Goal: Task Accomplishment & Management: Complete application form

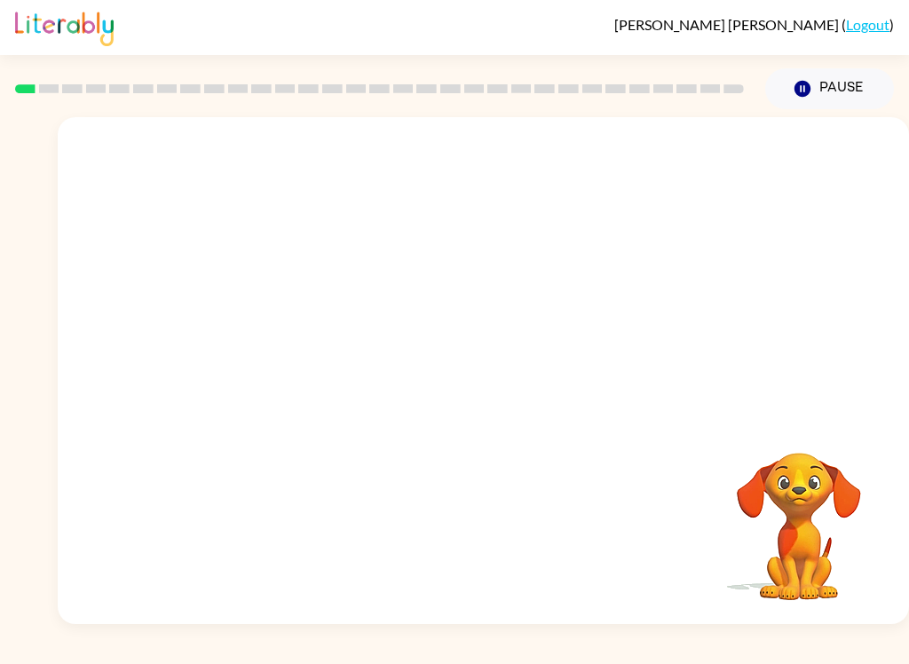
click at [586, 73] on div at bounding box center [379, 89] width 750 height 62
click at [502, 334] on div at bounding box center [483, 370] width 851 height 507
click at [543, 393] on div at bounding box center [483, 370] width 851 height 507
click at [480, 394] on icon "button" at bounding box center [483, 379] width 31 height 31
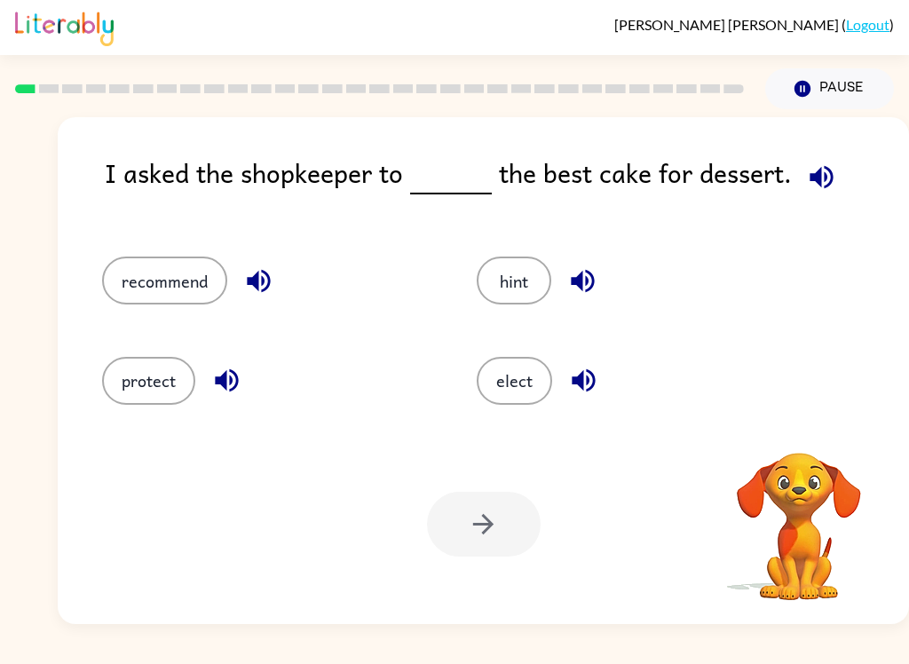
click at [779, 377] on div "elect" at bounding box center [644, 381] width 334 height 48
click at [821, 166] on icon "button" at bounding box center [821, 177] width 31 height 31
click at [153, 273] on button "recommend" at bounding box center [164, 281] width 125 height 48
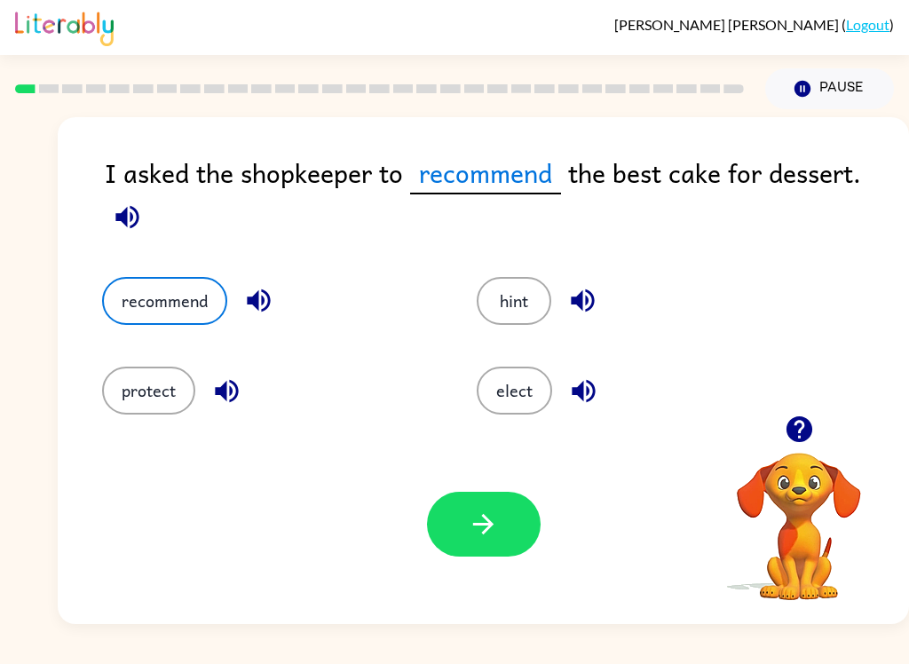
click at [470, 525] on icon "button" at bounding box center [483, 524] width 31 height 31
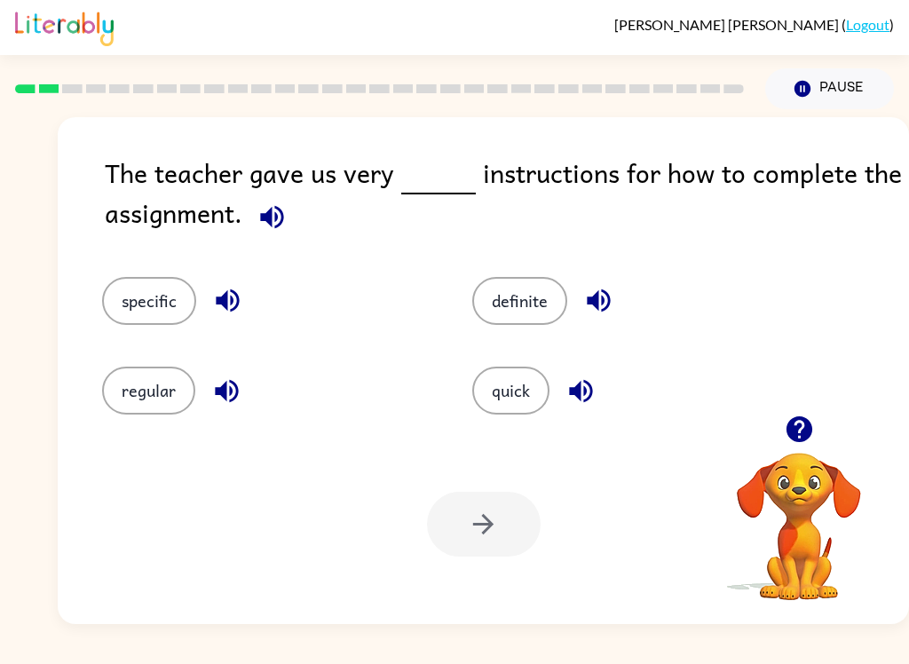
click at [263, 205] on icon "button" at bounding box center [272, 216] width 31 height 31
click at [135, 296] on button "specific" at bounding box center [149, 301] width 94 height 48
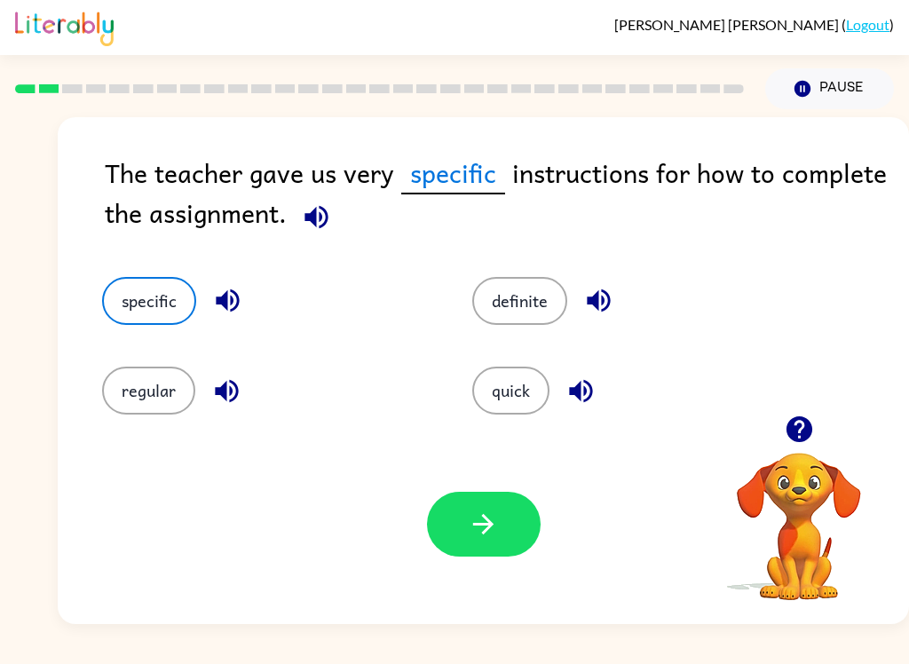
click at [480, 520] on icon "button" at bounding box center [483, 524] width 31 height 31
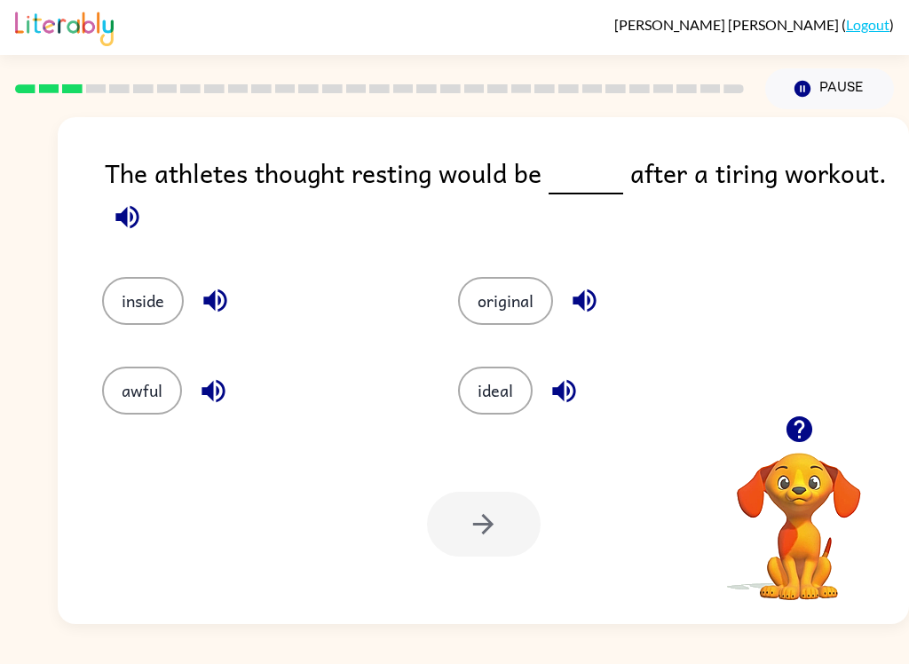
click at [122, 233] on icon "button" at bounding box center [127, 216] width 31 height 31
click at [121, 238] on button "button" at bounding box center [127, 216] width 45 height 45
click at [128, 213] on icon "button" at bounding box center [127, 216] width 31 height 31
click at [516, 400] on button "ideal" at bounding box center [495, 391] width 75 height 48
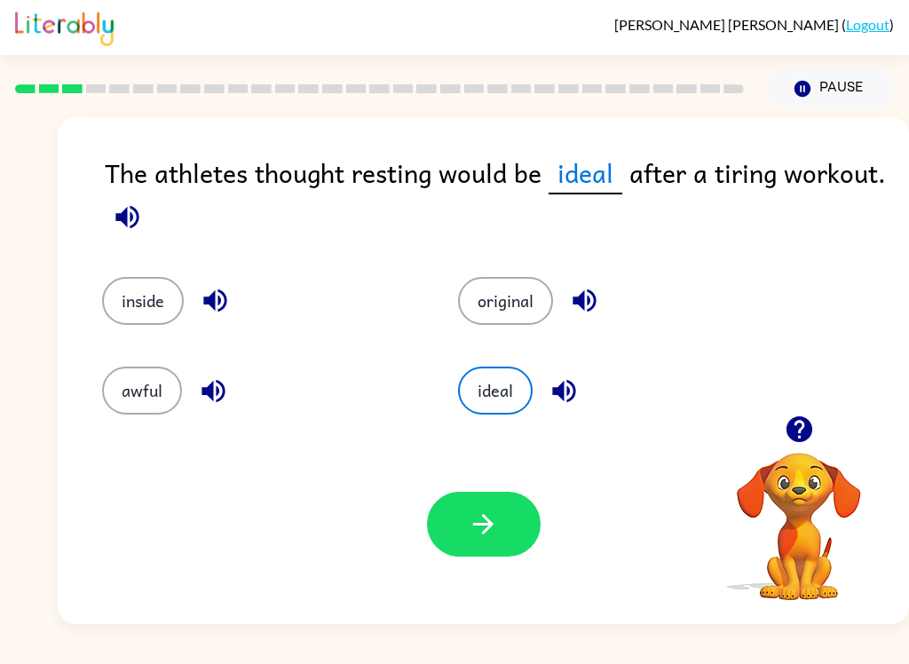
click at [502, 537] on button "button" at bounding box center [484, 524] width 114 height 65
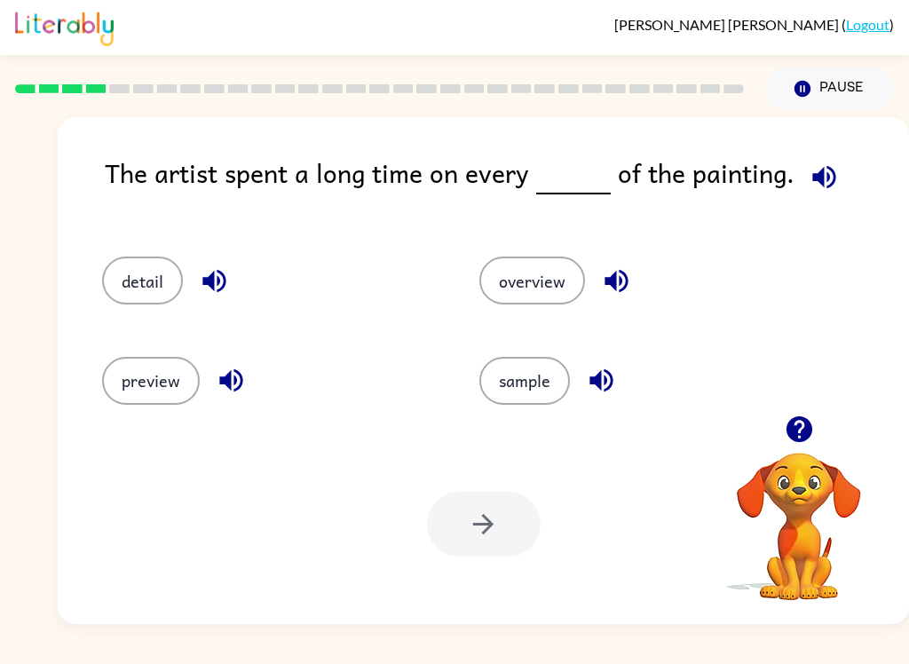
click at [122, 285] on button "detail" at bounding box center [142, 281] width 81 height 48
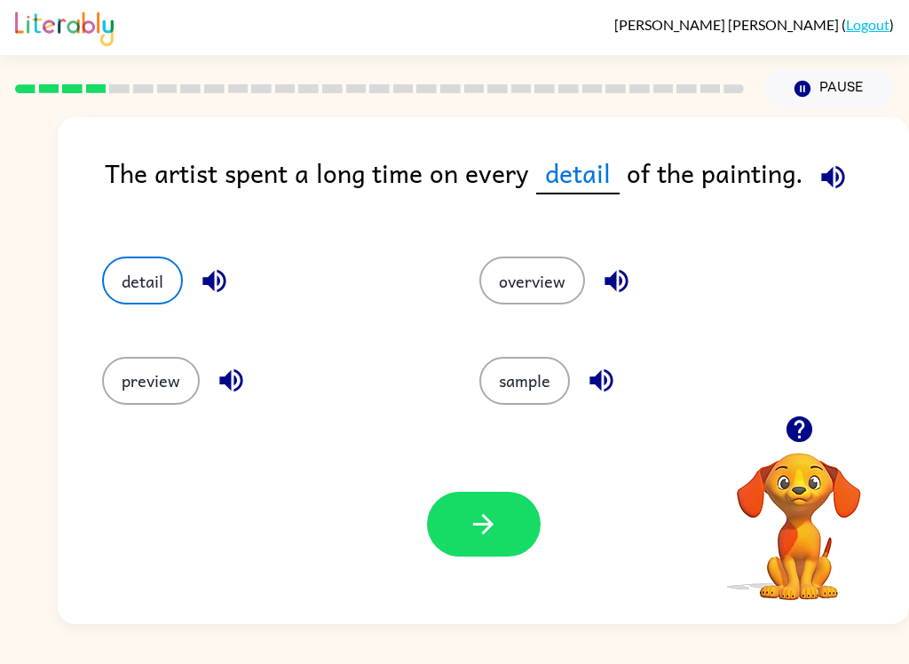
click at [485, 557] on button "button" at bounding box center [484, 524] width 114 height 65
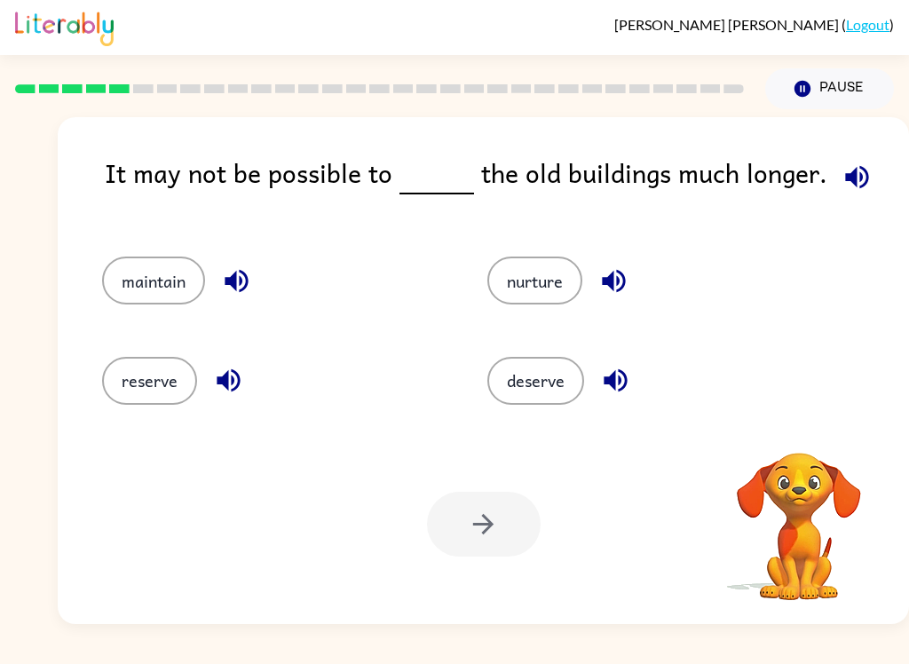
click at [848, 174] on icon "button" at bounding box center [856, 176] width 23 height 23
click at [845, 180] on icon "button" at bounding box center [856, 176] width 23 height 23
click at [157, 394] on button "reserve" at bounding box center [149, 381] width 95 height 48
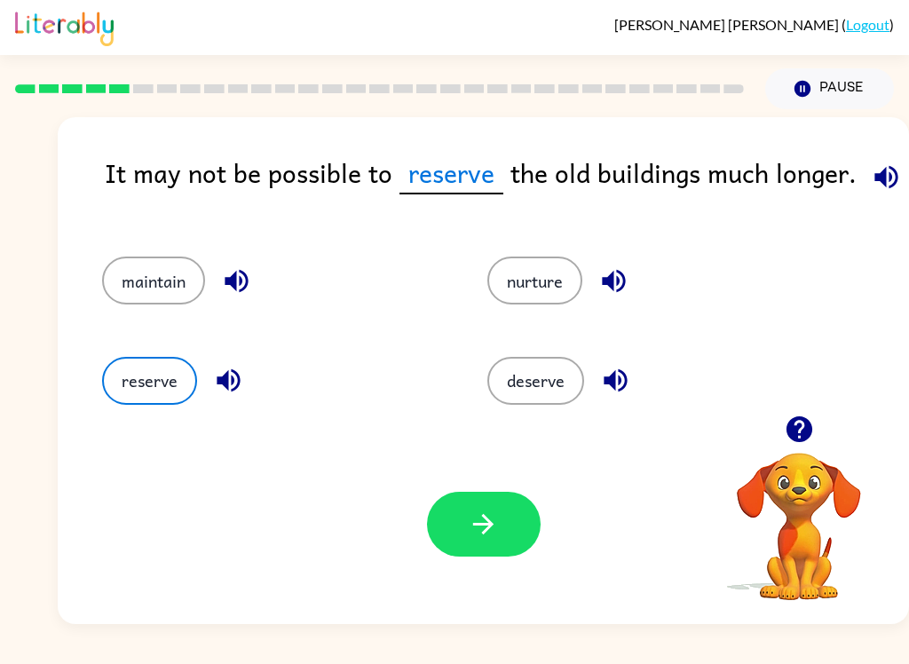
click at [495, 523] on icon "button" at bounding box center [483, 524] width 31 height 31
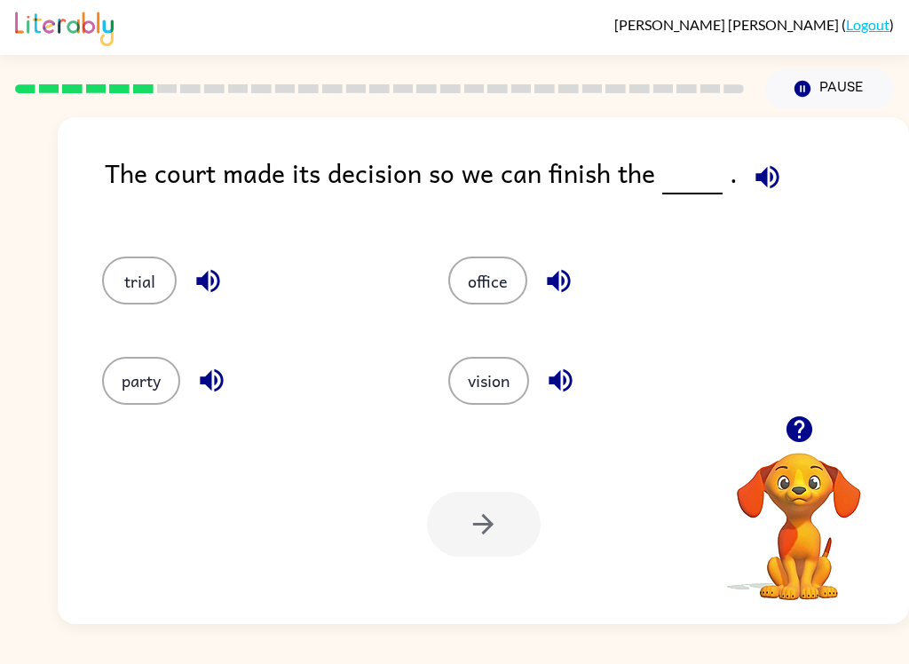
click at [752, 185] on icon "button" at bounding box center [767, 177] width 31 height 31
click at [119, 367] on button "party" at bounding box center [141, 381] width 78 height 48
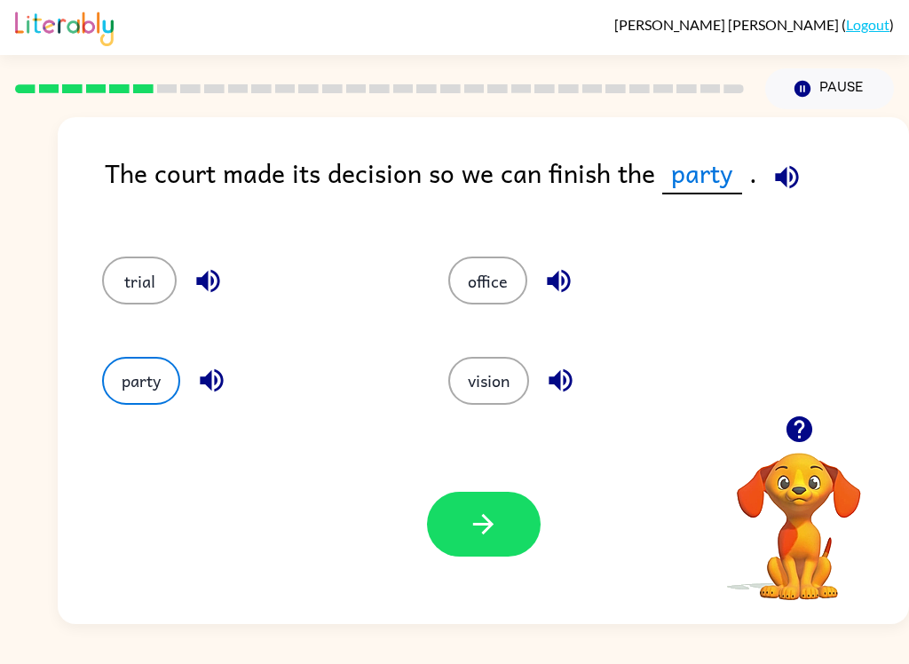
click at [796, 172] on icon "button" at bounding box center [786, 177] width 31 height 31
click at [792, 175] on icon "button" at bounding box center [786, 176] width 23 height 23
click at [780, 186] on icon "button" at bounding box center [786, 176] width 23 height 23
click at [775, 181] on icon "button" at bounding box center [786, 176] width 23 height 23
click at [507, 522] on button "button" at bounding box center [484, 524] width 114 height 65
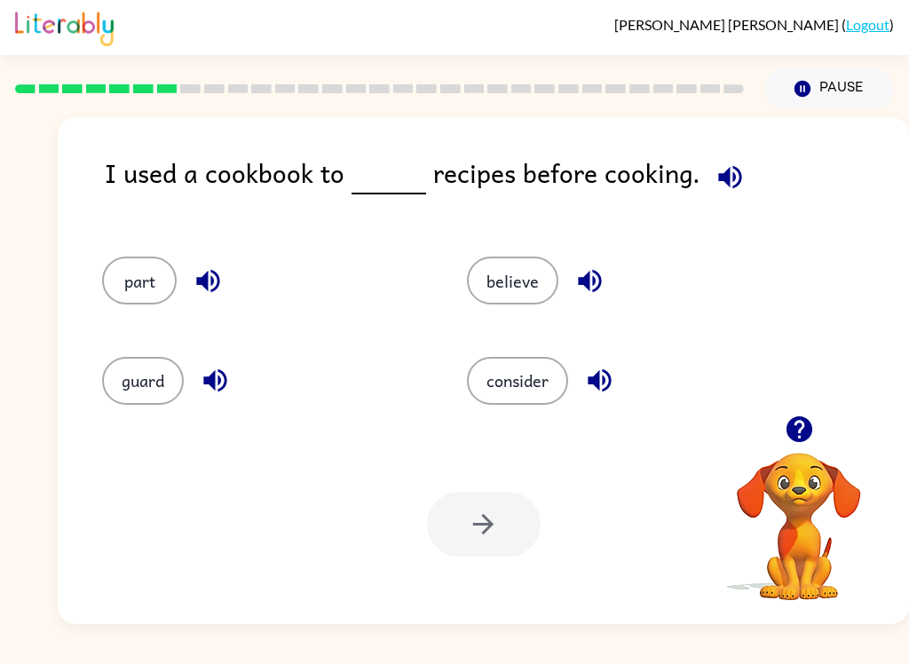
click at [722, 181] on icon "button" at bounding box center [730, 177] width 31 height 31
click at [526, 392] on button "consider" at bounding box center [517, 381] width 101 height 48
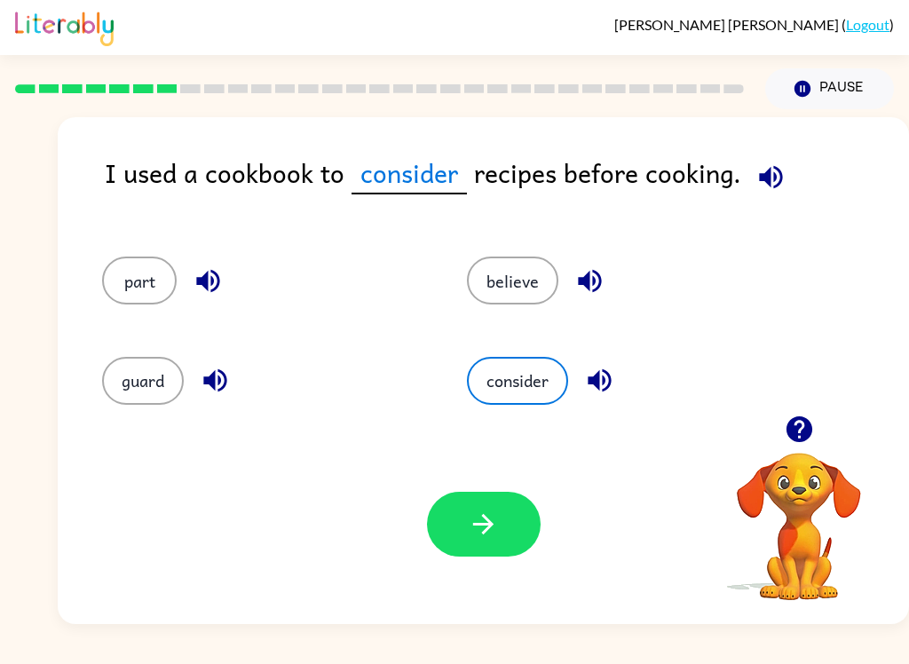
click at [467, 555] on button "button" at bounding box center [484, 524] width 114 height 65
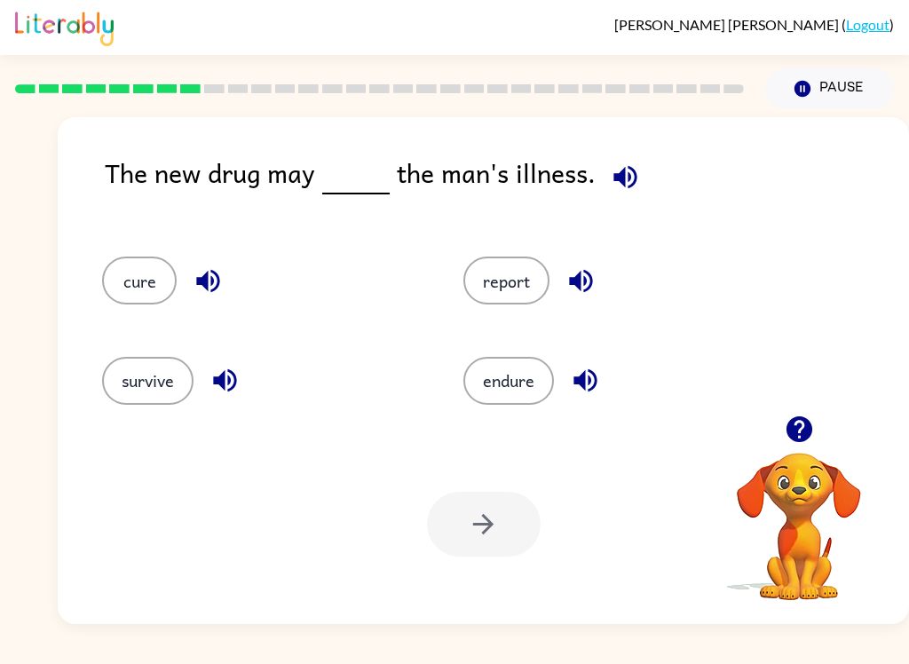
click at [634, 183] on icon "button" at bounding box center [625, 177] width 31 height 31
click at [201, 276] on icon "button" at bounding box center [208, 280] width 31 height 31
click at [153, 277] on button "cure" at bounding box center [139, 281] width 75 height 48
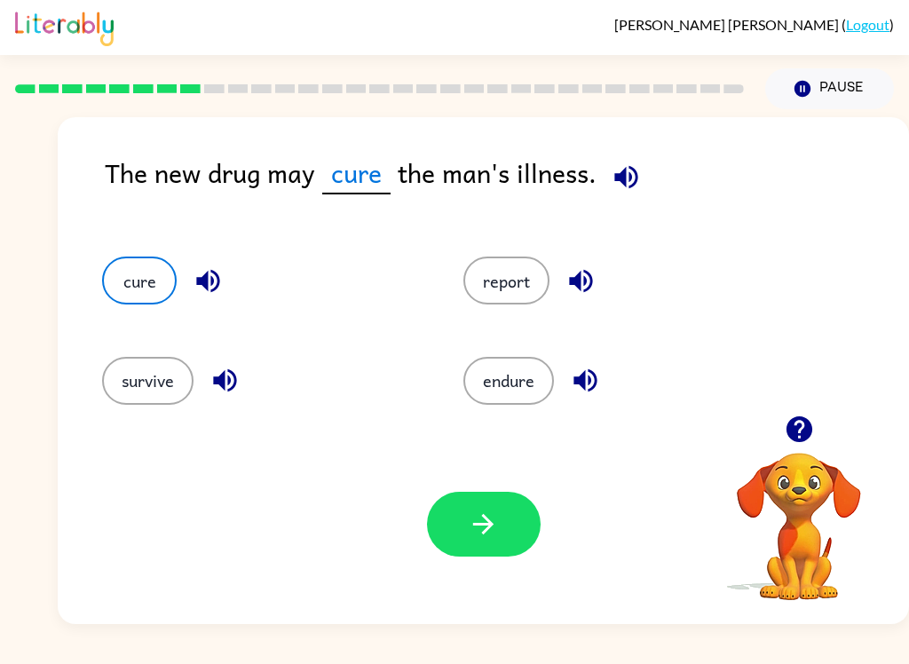
click at [484, 552] on button "button" at bounding box center [484, 524] width 114 height 65
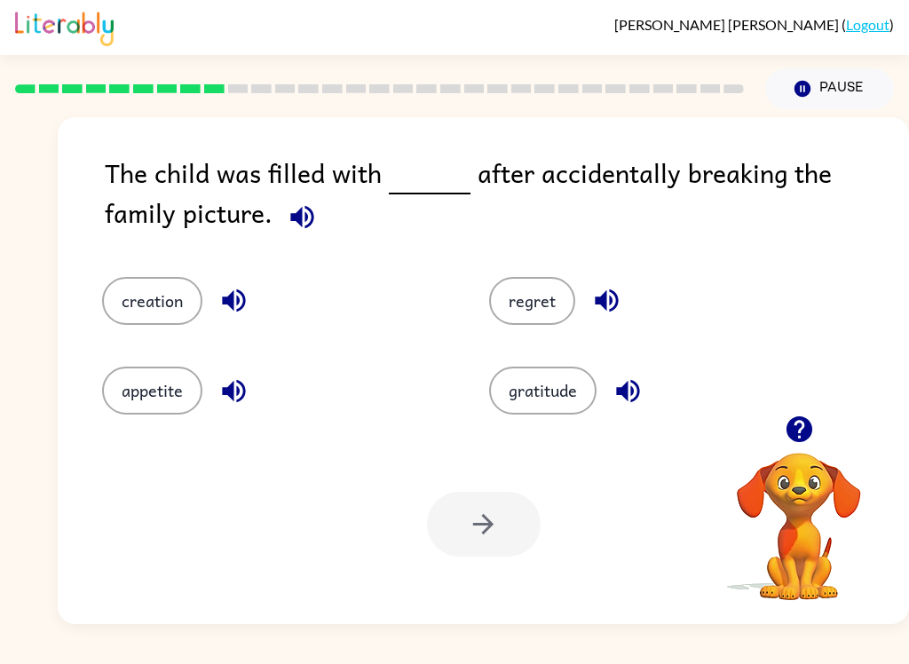
click at [287, 209] on icon "button" at bounding box center [302, 216] width 31 height 31
click at [201, 386] on button "appetite" at bounding box center [152, 391] width 100 height 48
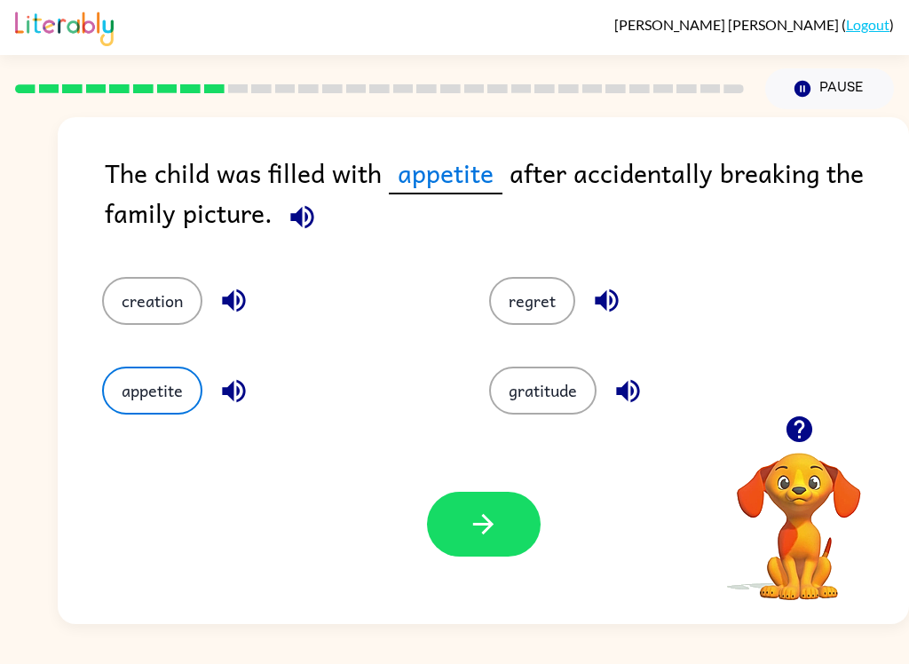
click at [170, 298] on button "creation" at bounding box center [152, 301] width 100 height 48
click at [510, 296] on button "regret" at bounding box center [532, 301] width 86 height 48
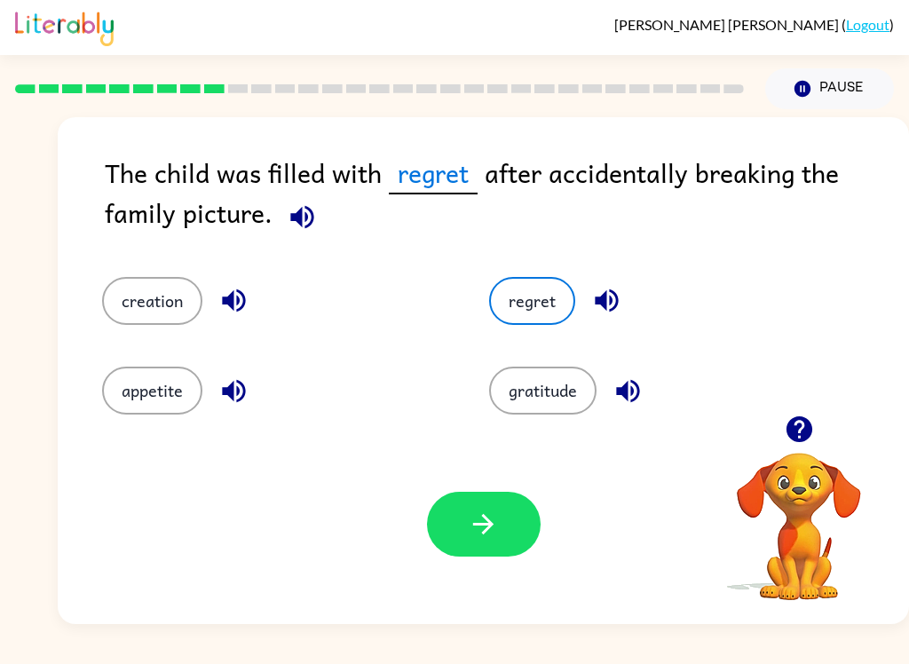
click at [536, 398] on button "gratitude" at bounding box center [542, 391] width 107 height 48
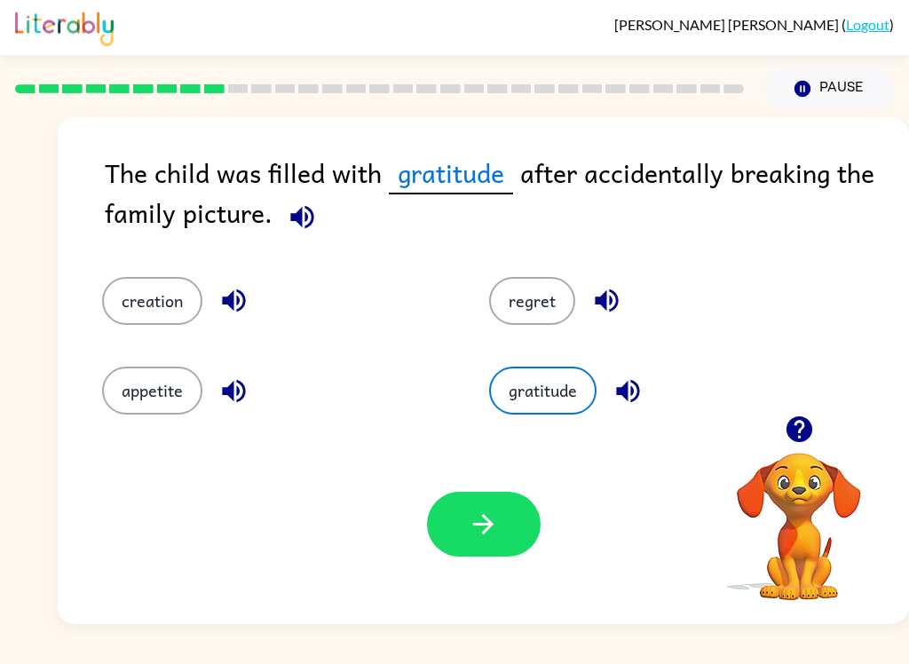
click at [534, 325] on button "regret" at bounding box center [532, 301] width 86 height 48
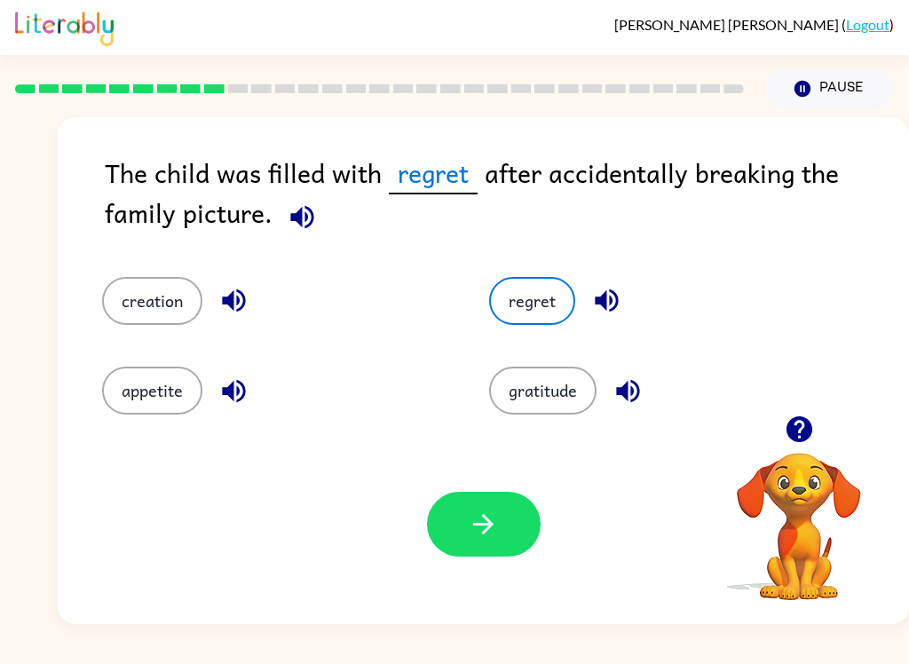
click at [486, 556] on button "button" at bounding box center [484, 524] width 114 height 65
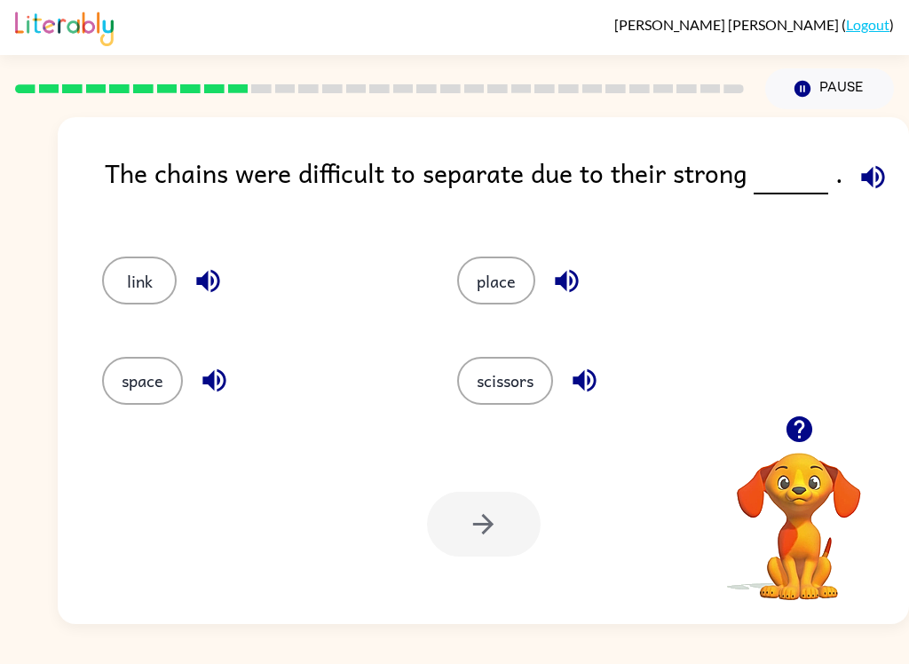
click at [850, 191] on button "button" at bounding box center [872, 176] width 45 height 45
click at [131, 396] on button "space" at bounding box center [142, 381] width 81 height 48
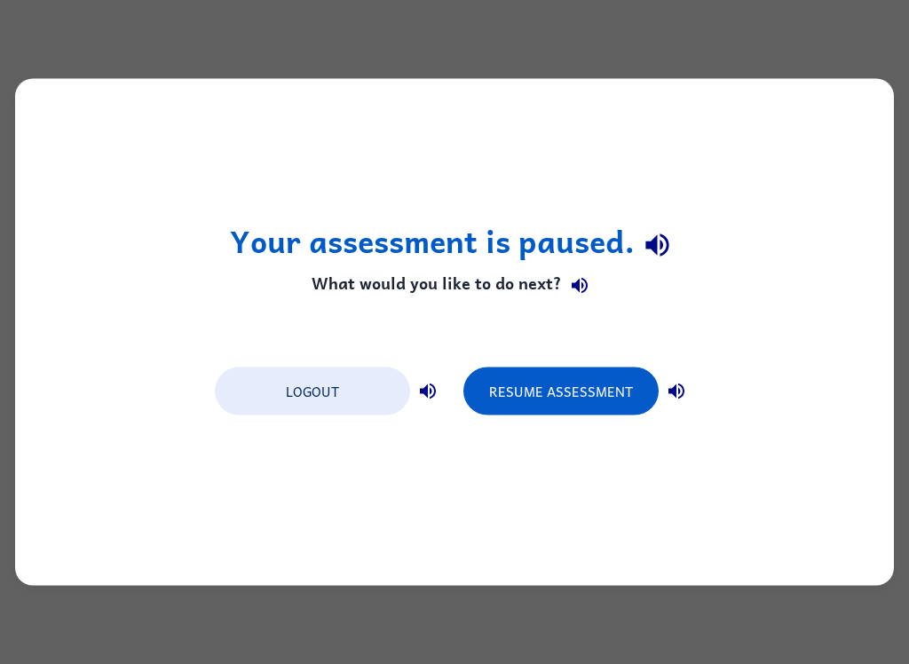
click at [495, 367] on button "Resume Assessment" at bounding box center [560, 391] width 195 height 48
click at [517, 400] on button "Resume Assessment" at bounding box center [560, 391] width 195 height 48
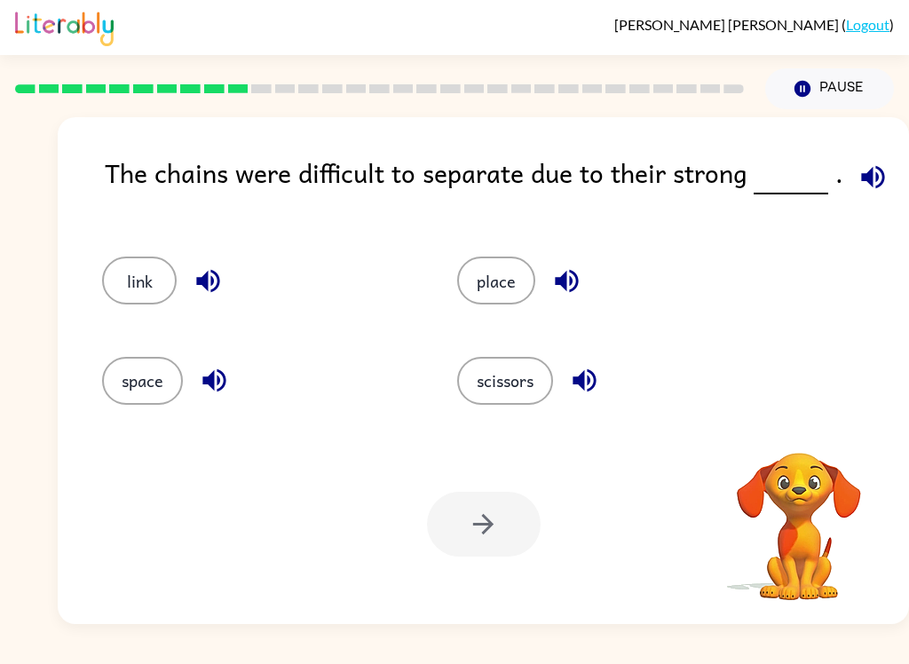
click at [127, 280] on button "link" at bounding box center [139, 281] width 75 height 48
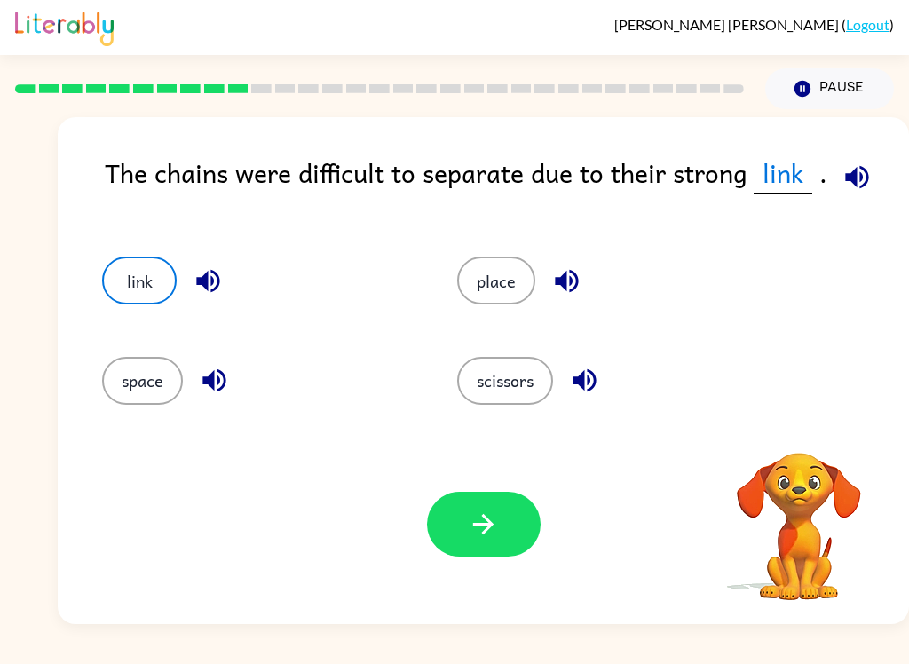
click at [478, 522] on icon "button" at bounding box center [483, 524] width 31 height 31
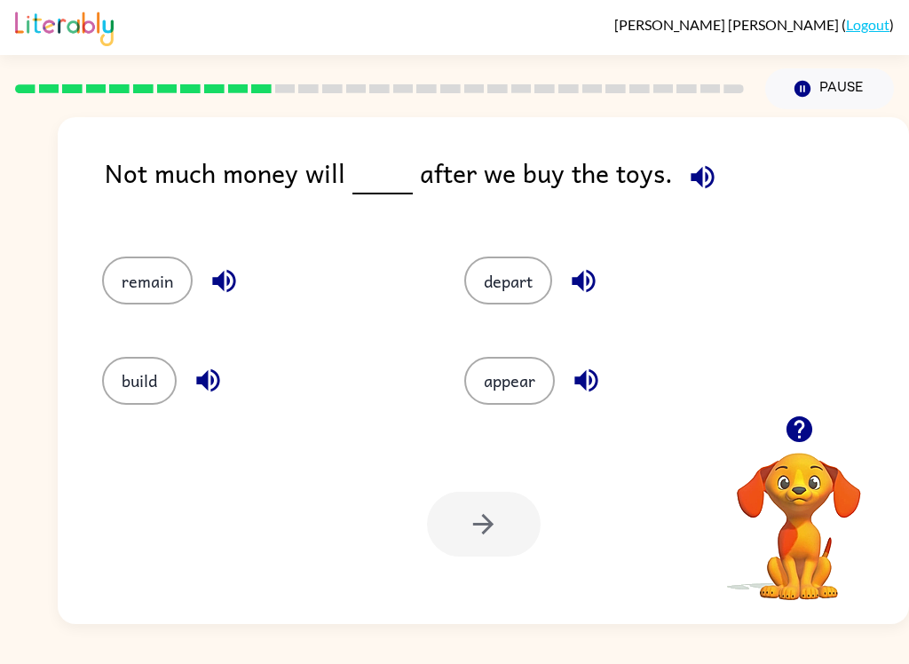
click at [142, 281] on button "remain" at bounding box center [147, 281] width 91 height 48
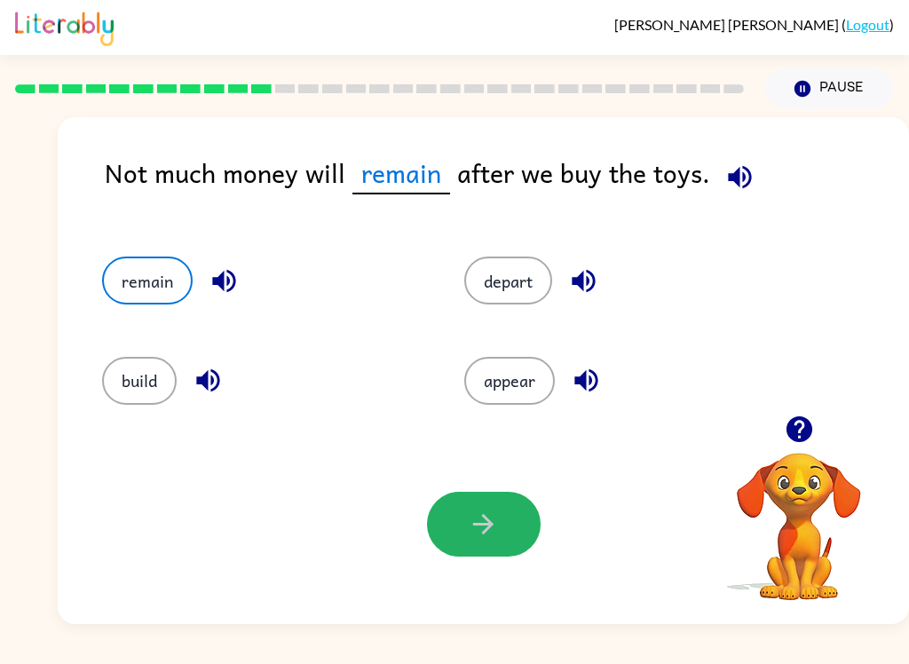
click at [466, 511] on button "button" at bounding box center [484, 524] width 114 height 65
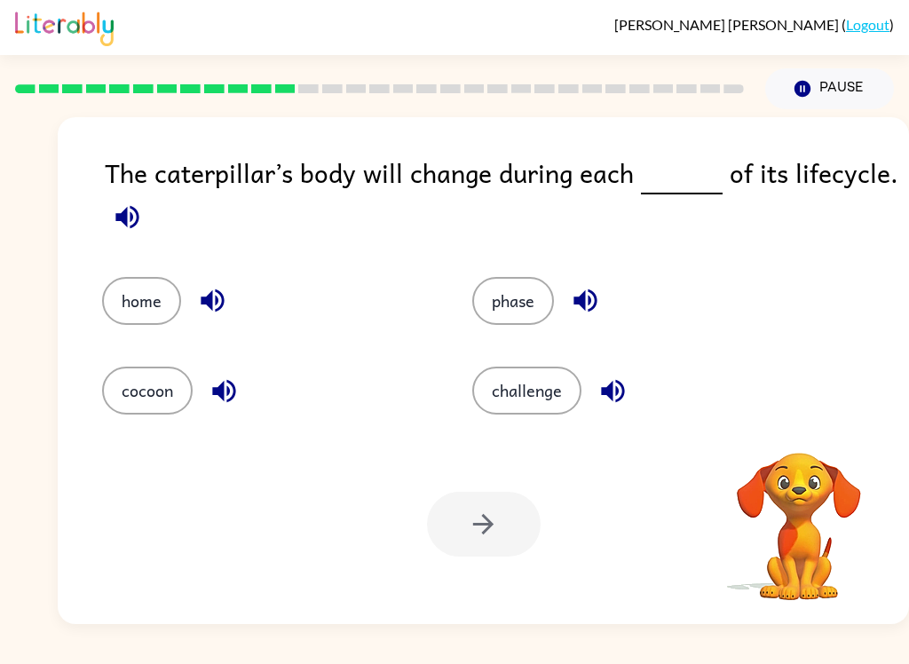
click at [141, 230] on icon "button" at bounding box center [127, 216] width 31 height 31
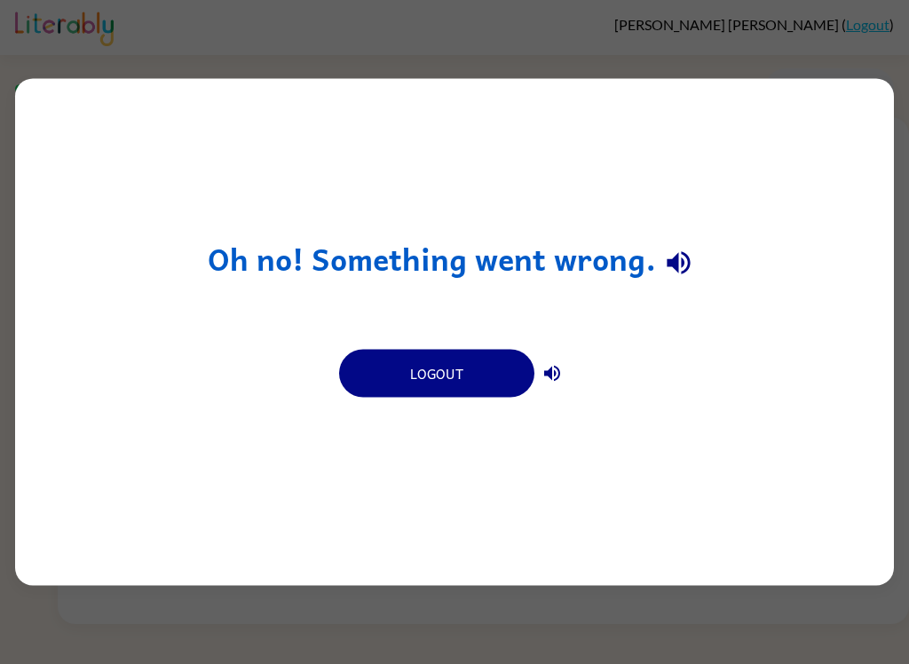
click at [382, 376] on button "Logout" at bounding box center [436, 374] width 195 height 48
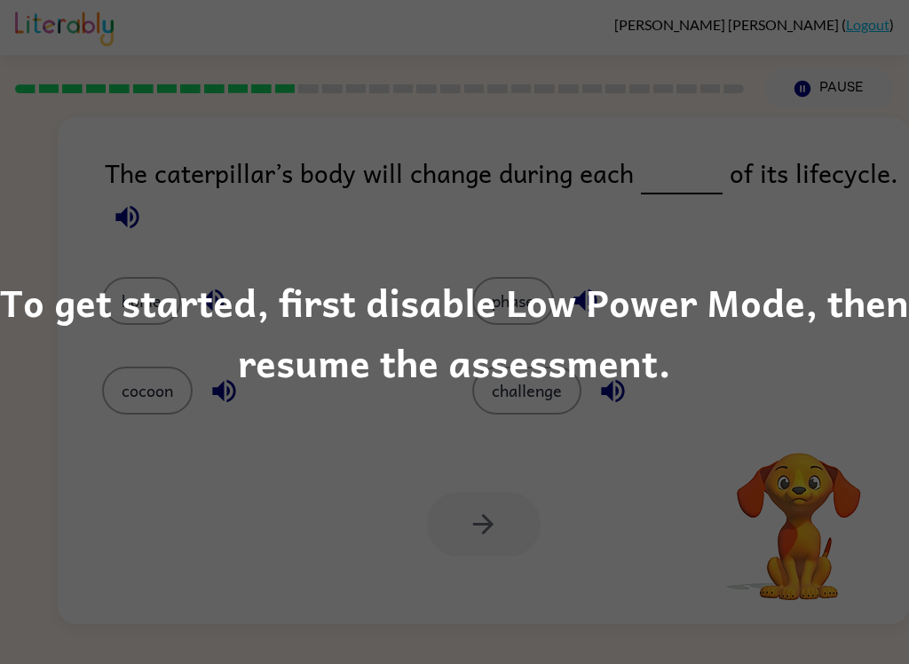
click at [135, 312] on div "To get started, first disable Low Power Mode, then resume the assessment." at bounding box center [454, 332] width 909 height 121
click at [160, 217] on div "To get started, first disable Low Power Mode, then resume the assessment." at bounding box center [454, 332] width 909 height 664
click at [178, 250] on div "To get started, first disable Low Power Mode, then resume the assessment." at bounding box center [454, 332] width 909 height 664
click at [178, 235] on div "To get started, first disable Low Power Mode, then resume the assessment." at bounding box center [454, 332] width 909 height 664
click at [186, 240] on div "To get started, first disable Low Power Mode, then resume the assessment." at bounding box center [454, 332] width 909 height 664
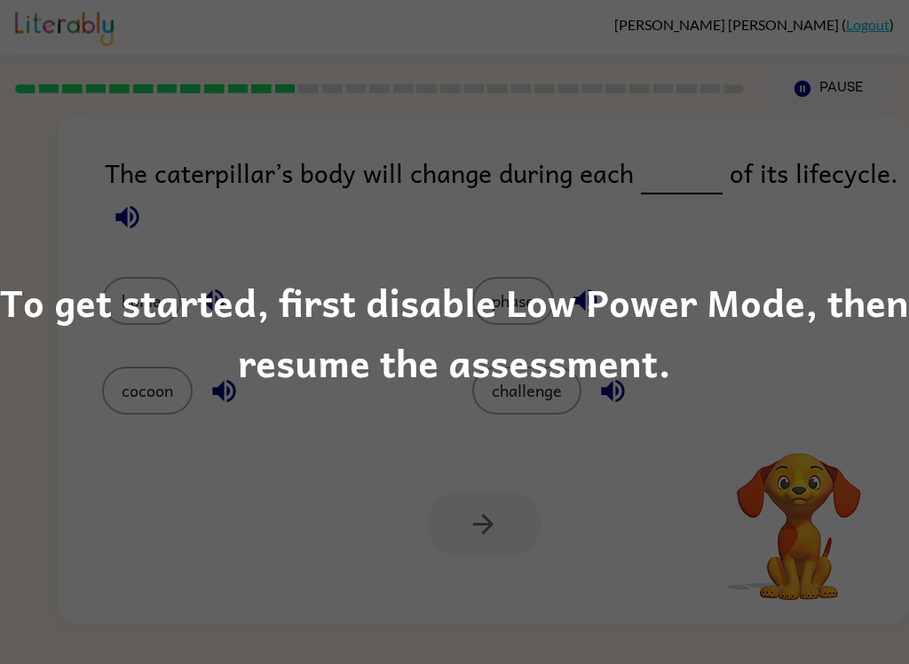
click at [863, 96] on div "To get started, first disable Low Power Mode, then resume the assessment." at bounding box center [454, 332] width 909 height 664
click at [848, 115] on div "To get started, first disable Low Power Mode, then resume the assessment." at bounding box center [454, 332] width 909 height 664
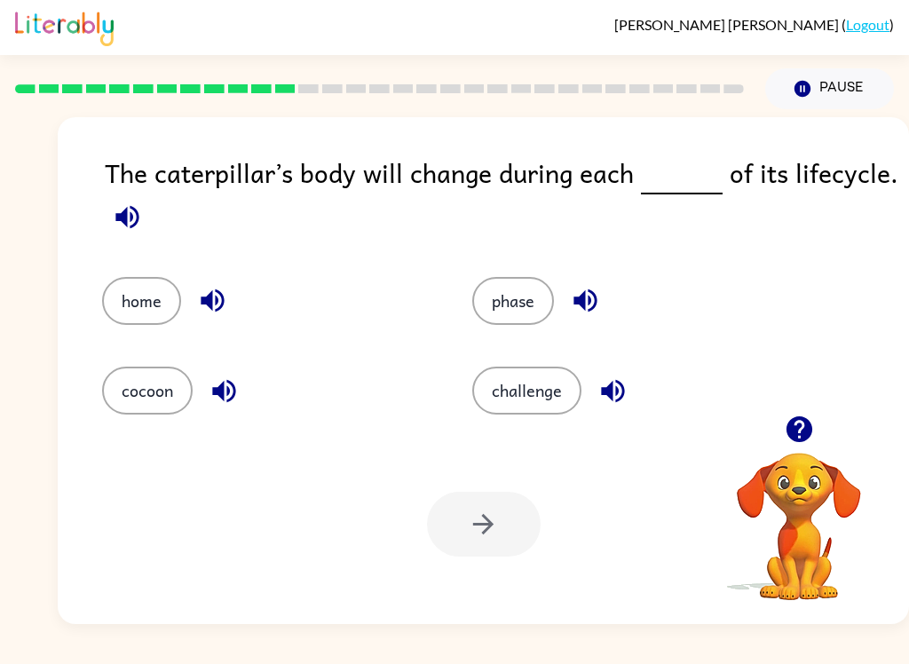
click at [115, 228] on icon "button" at bounding box center [127, 216] width 31 height 31
click at [519, 311] on button "phase" at bounding box center [513, 301] width 82 height 48
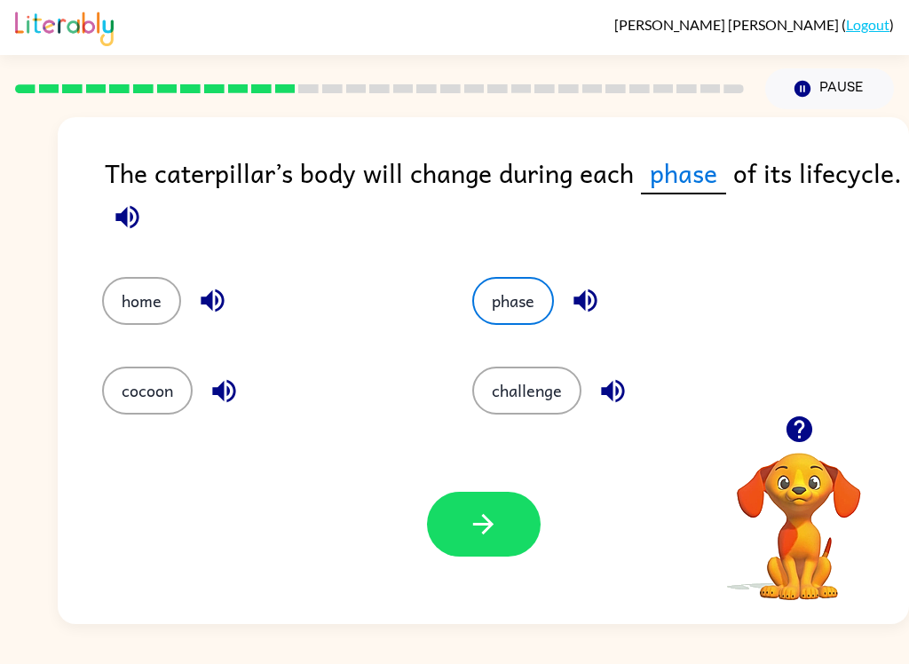
click at [485, 549] on button "button" at bounding box center [484, 524] width 114 height 65
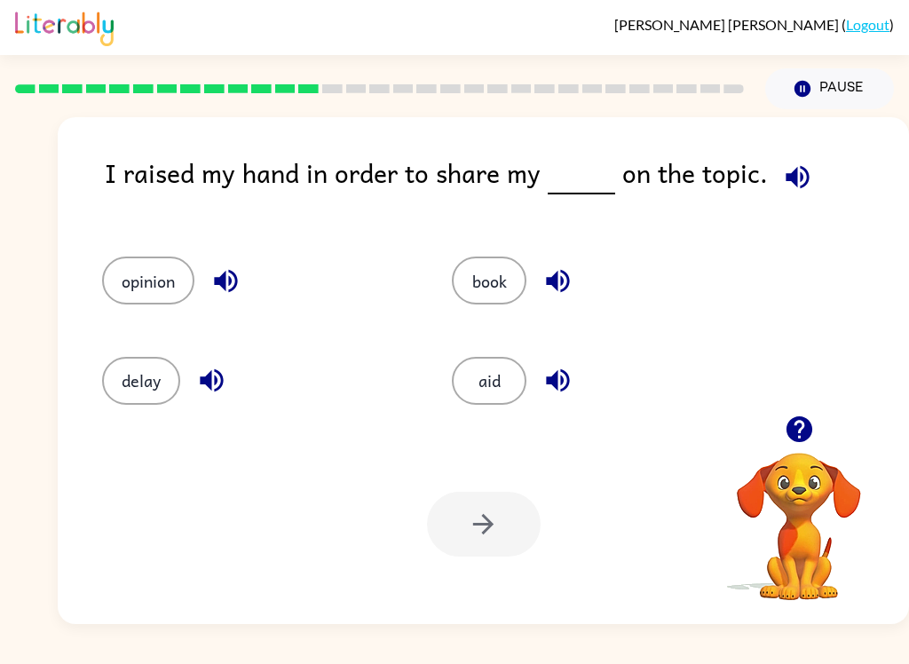
click at [793, 183] on icon "button" at bounding box center [797, 176] width 23 height 23
click at [163, 267] on button "opinion" at bounding box center [148, 281] width 92 height 48
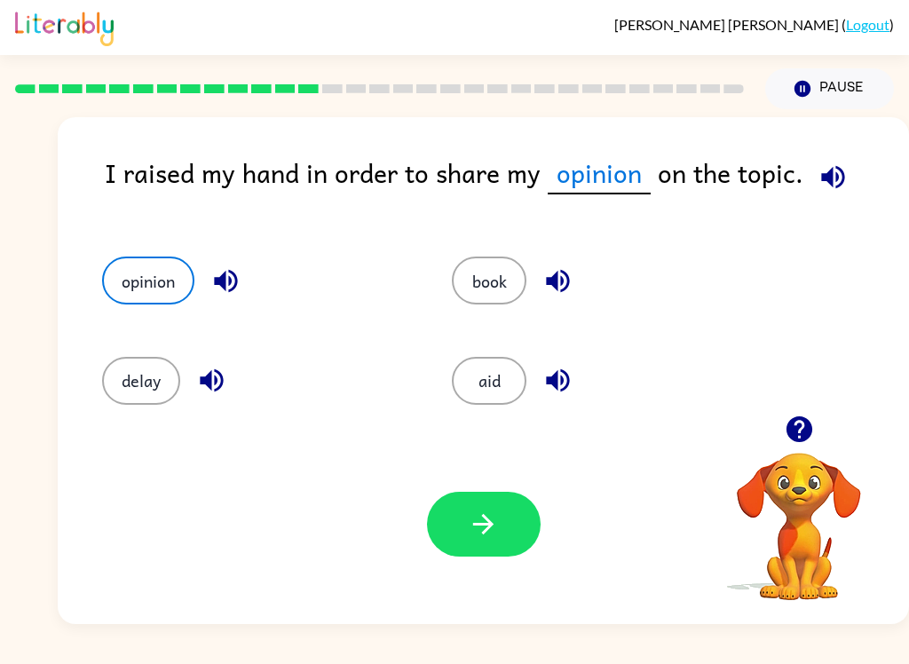
click at [493, 540] on icon "button" at bounding box center [483, 524] width 31 height 31
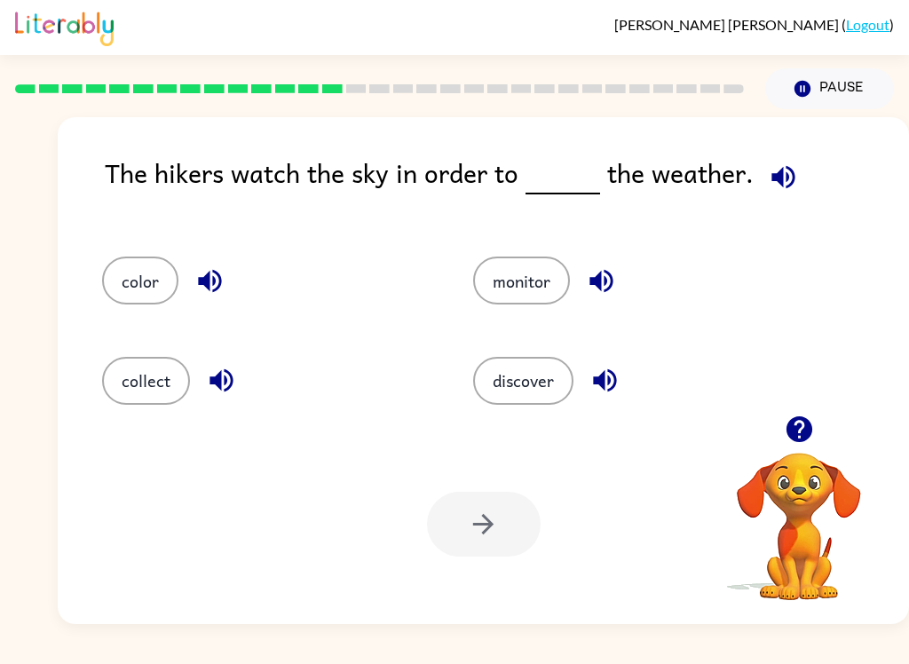
click at [36, 0] on div "[PERSON_NAME] ( Logout )" at bounding box center [454, 27] width 879 height 55
click at [793, 147] on div "The hikers watch the sky in order to the weather. color monitor collect discove…" at bounding box center [483, 370] width 851 height 507
click at [787, 162] on button "button" at bounding box center [783, 176] width 45 height 45
click at [774, 182] on icon "button" at bounding box center [782, 176] width 23 height 23
click at [538, 382] on button "discover" at bounding box center [523, 381] width 100 height 48
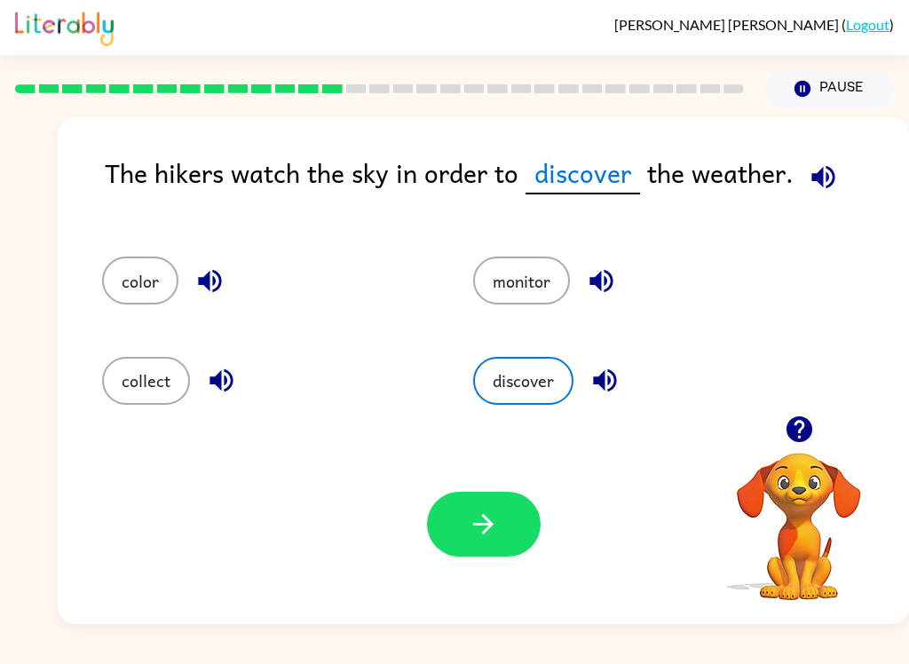
click at [470, 541] on button "button" at bounding box center [484, 524] width 114 height 65
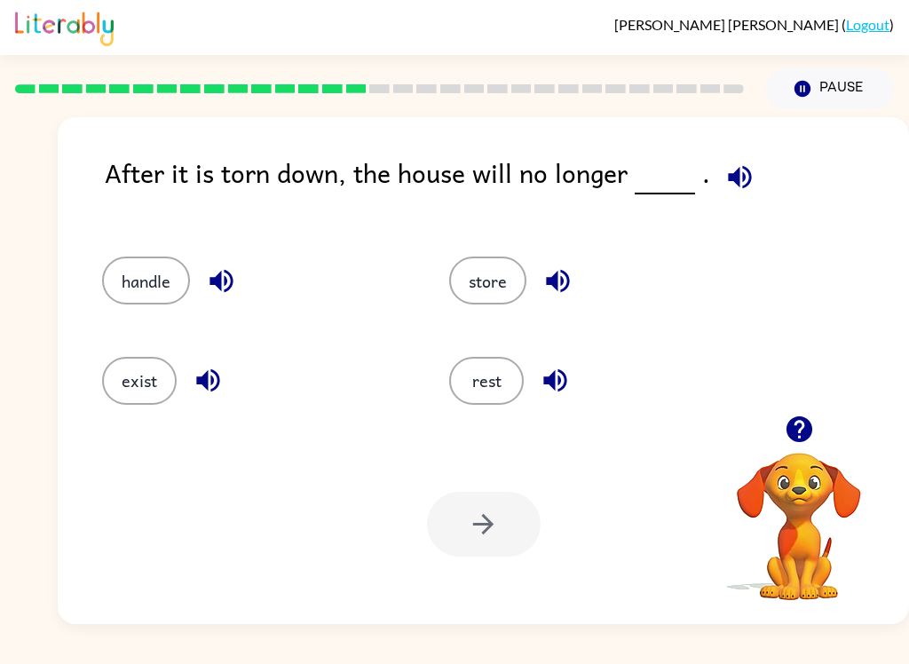
click at [747, 166] on icon "button" at bounding box center [739, 177] width 31 height 31
click at [112, 368] on button "exist" at bounding box center [139, 381] width 75 height 48
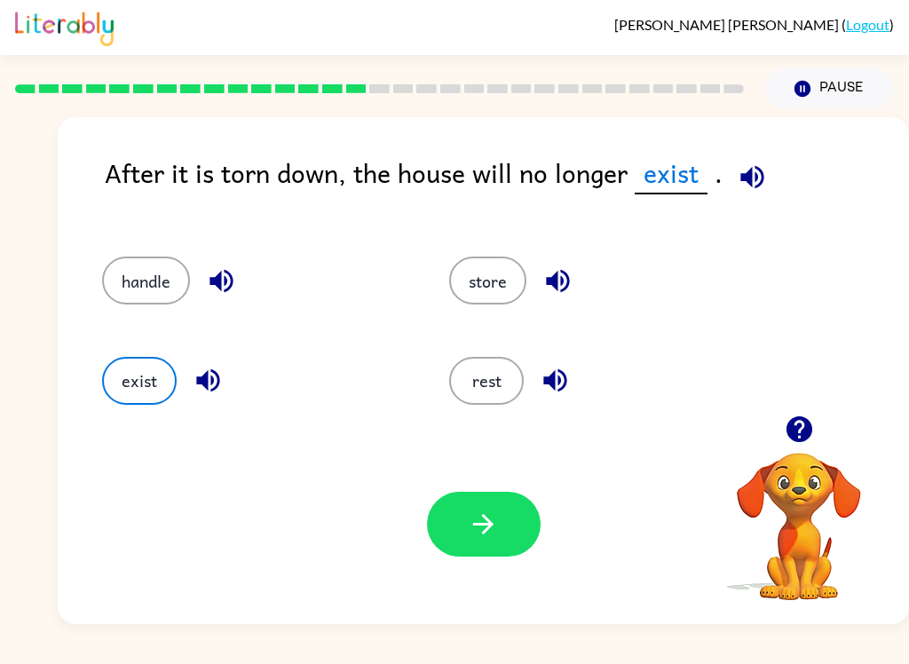
click at [519, 541] on button "button" at bounding box center [484, 524] width 114 height 65
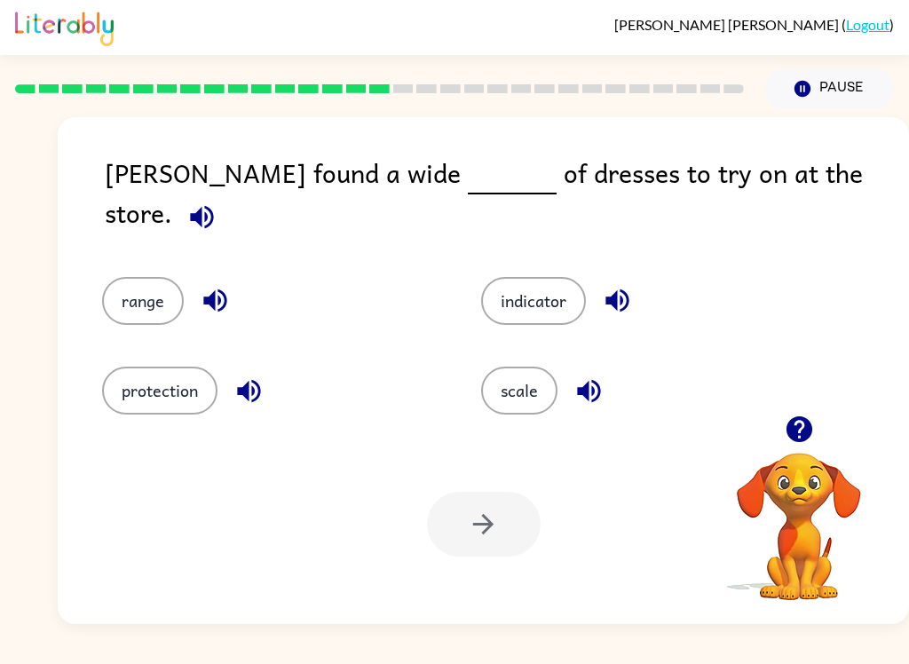
click at [217, 201] on icon "button" at bounding box center [201, 216] width 31 height 31
click at [509, 368] on button "scale" at bounding box center [519, 391] width 76 height 48
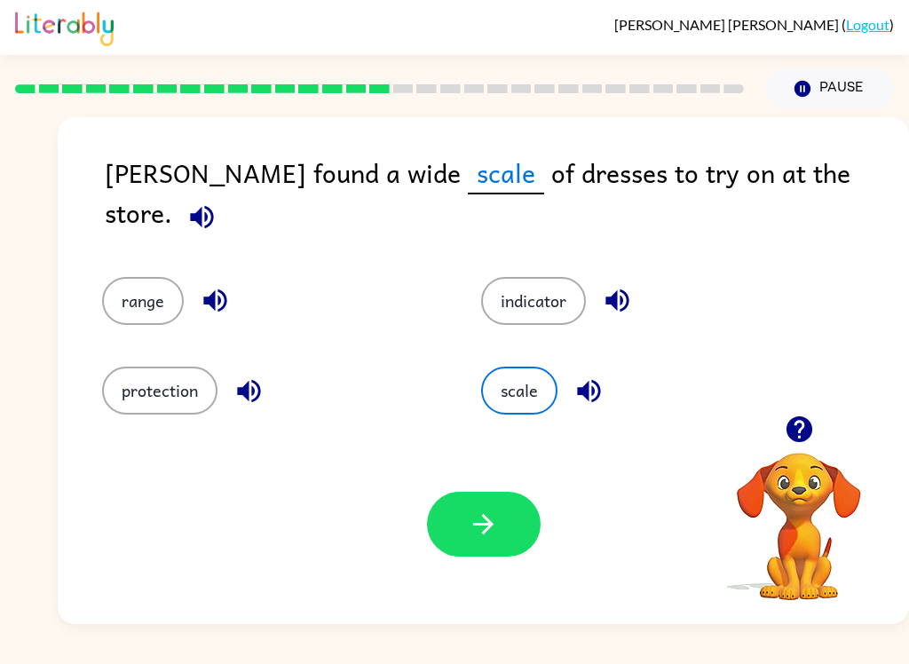
click at [471, 541] on button "button" at bounding box center [484, 524] width 114 height 65
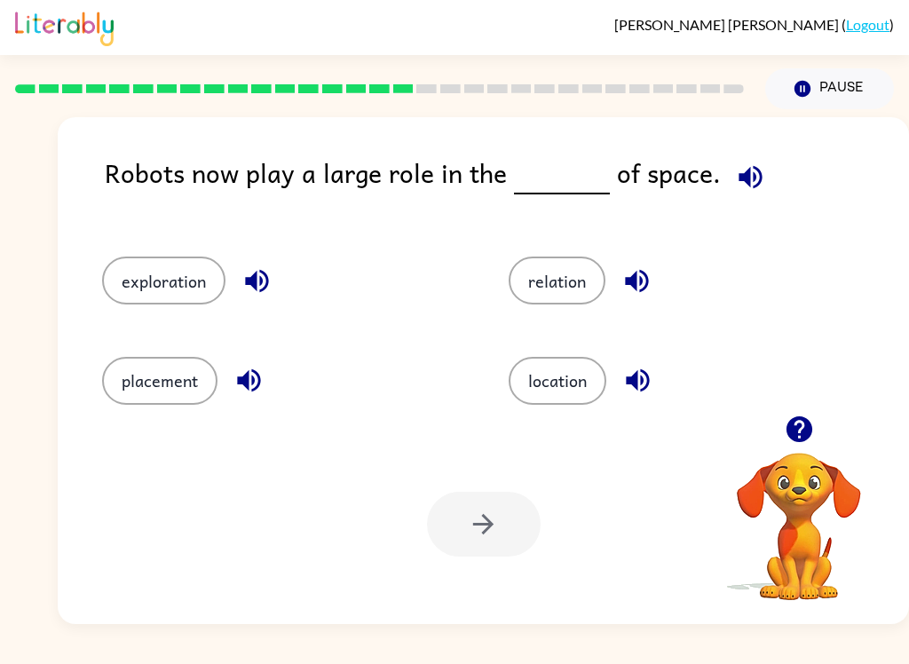
click at [745, 162] on button "button" at bounding box center [750, 176] width 45 height 45
click at [550, 378] on button "location" at bounding box center [558, 381] width 98 height 48
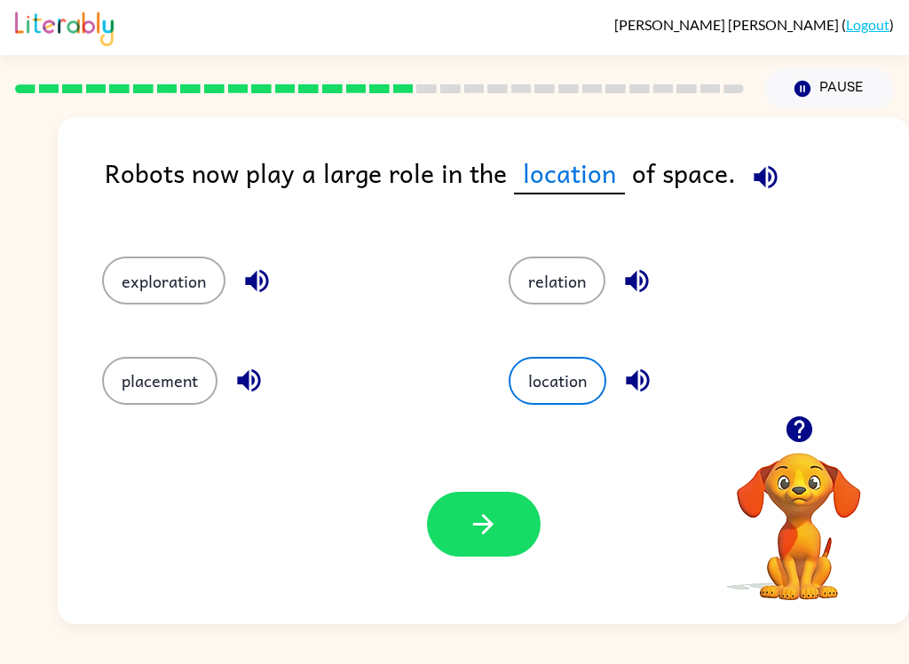
click at [163, 275] on button "exploration" at bounding box center [163, 281] width 123 height 48
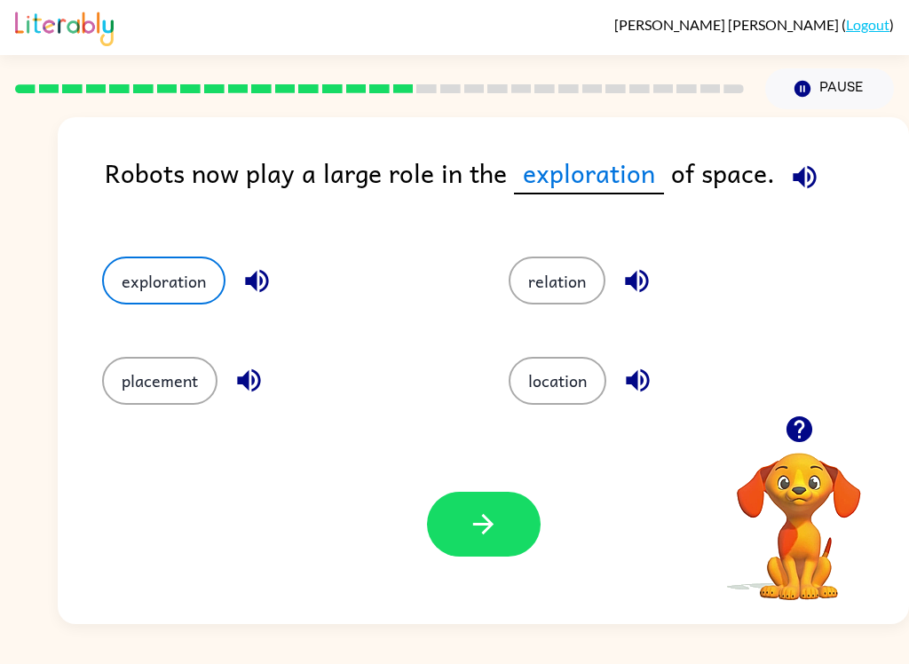
click at [486, 541] on button "button" at bounding box center [484, 524] width 114 height 65
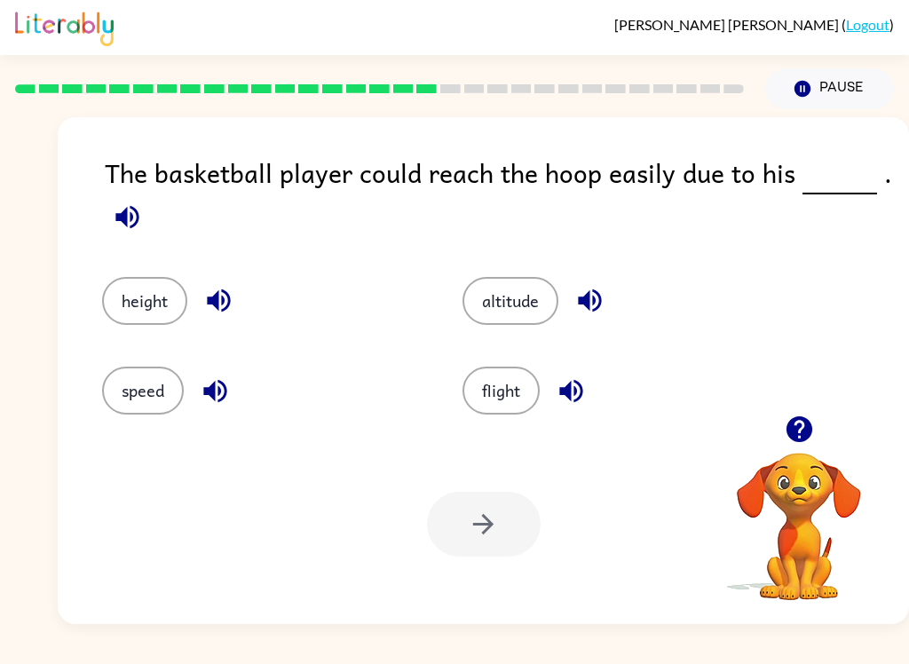
click at [138, 304] on button "height" at bounding box center [144, 301] width 85 height 48
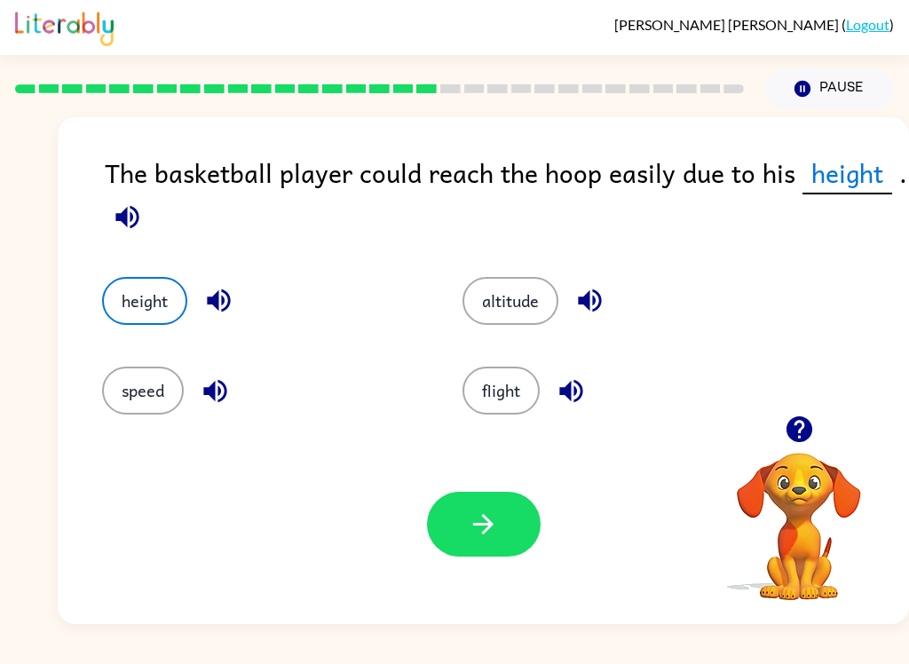
click at [498, 305] on button "altitude" at bounding box center [510, 301] width 96 height 48
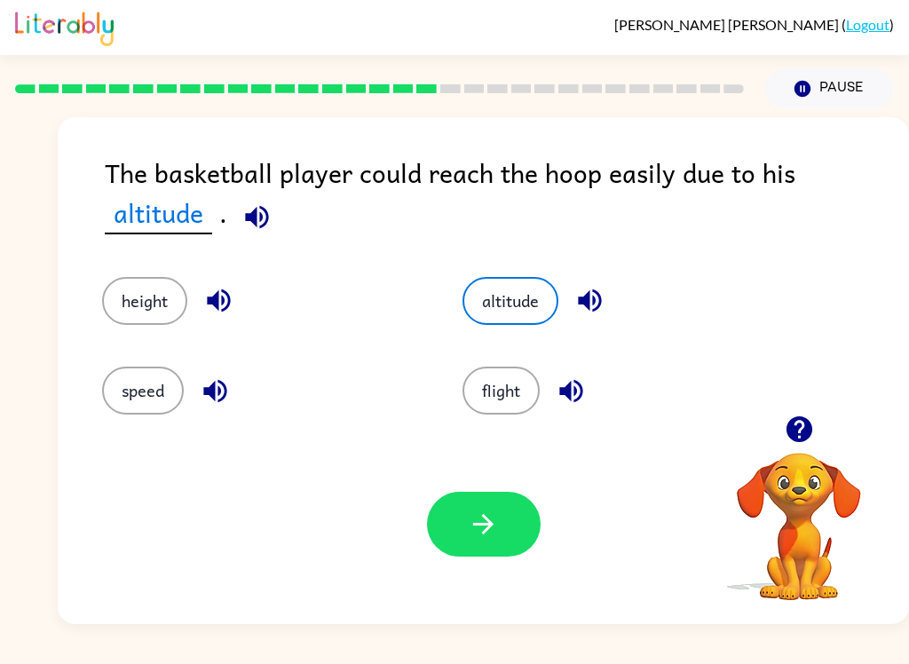
click at [478, 555] on button "button" at bounding box center [484, 524] width 114 height 65
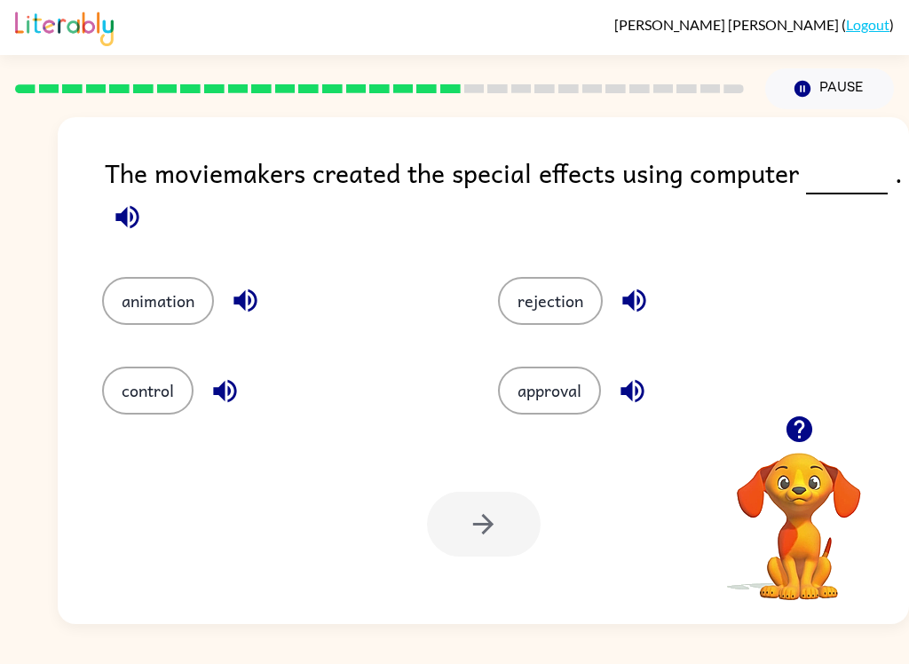
click at [120, 218] on icon "button" at bounding box center [126, 216] width 23 height 23
click at [122, 238] on button "button" at bounding box center [127, 216] width 45 height 45
click at [164, 306] on button "animation" at bounding box center [158, 301] width 112 height 48
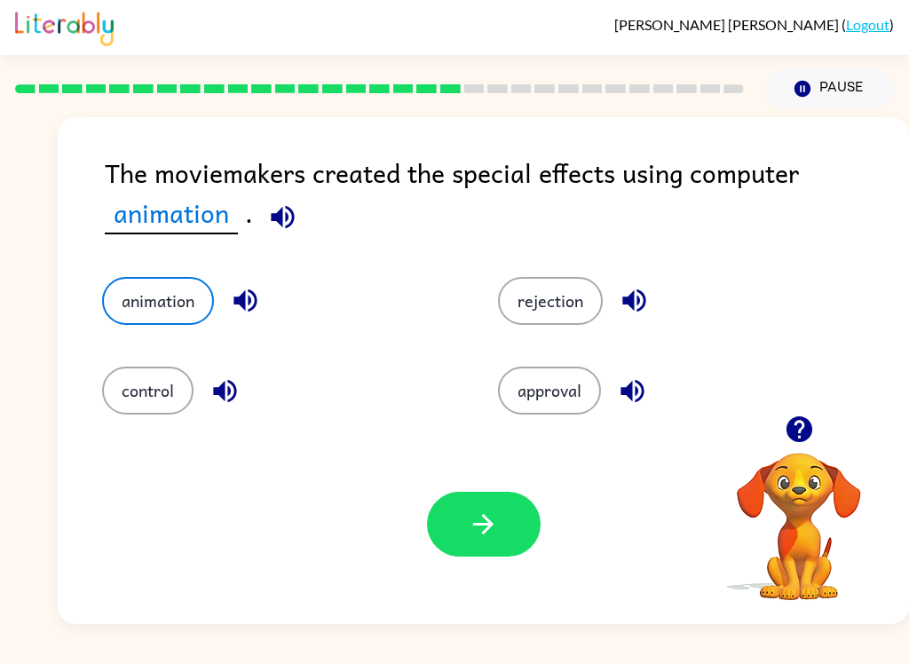
click at [486, 554] on button "button" at bounding box center [484, 524] width 114 height 65
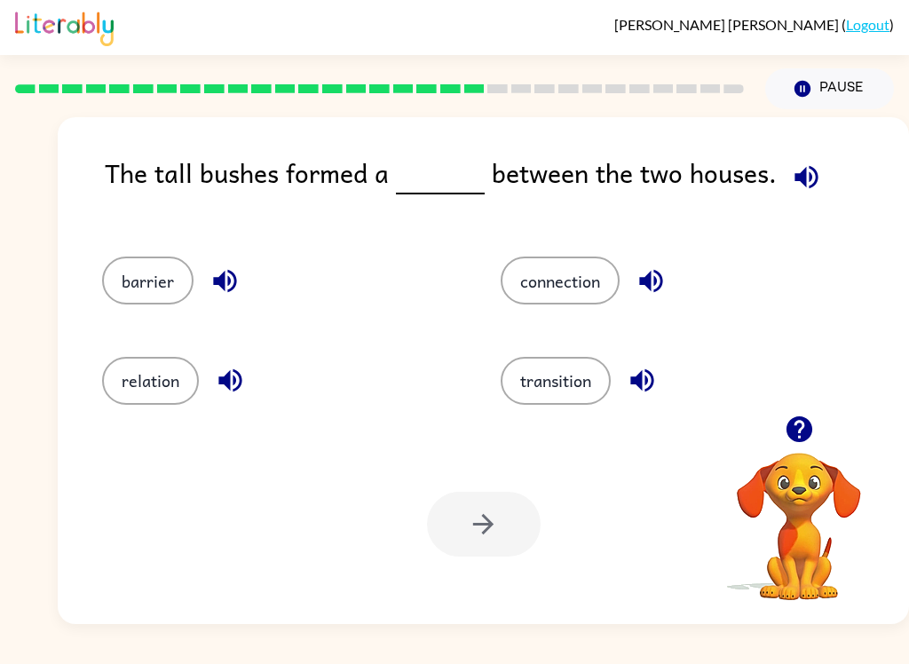
click at [800, 164] on icon "button" at bounding box center [806, 177] width 31 height 31
click at [119, 304] on button "barrier" at bounding box center [147, 281] width 91 height 48
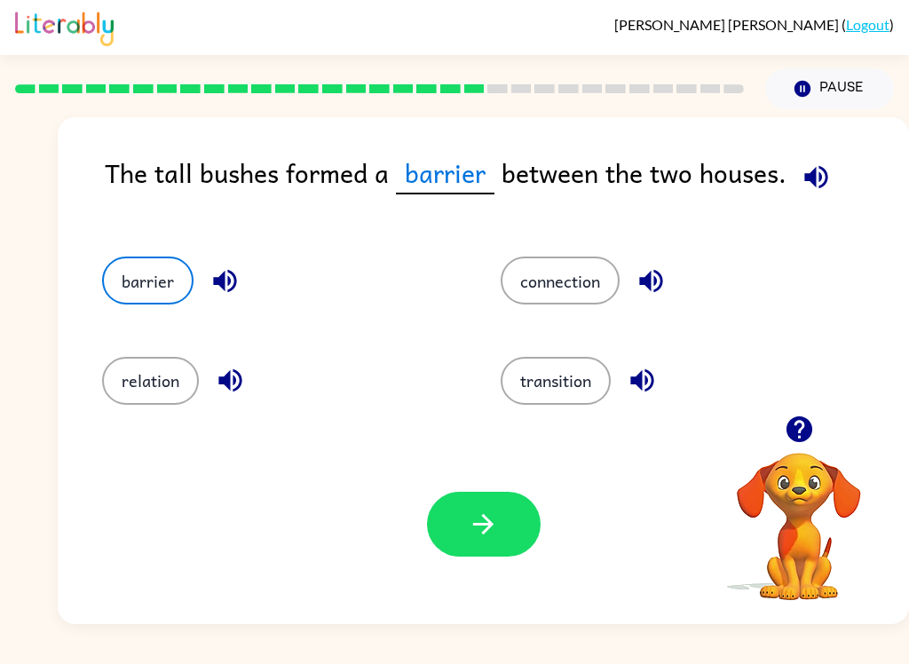
click at [478, 535] on icon "button" at bounding box center [483, 524] width 31 height 31
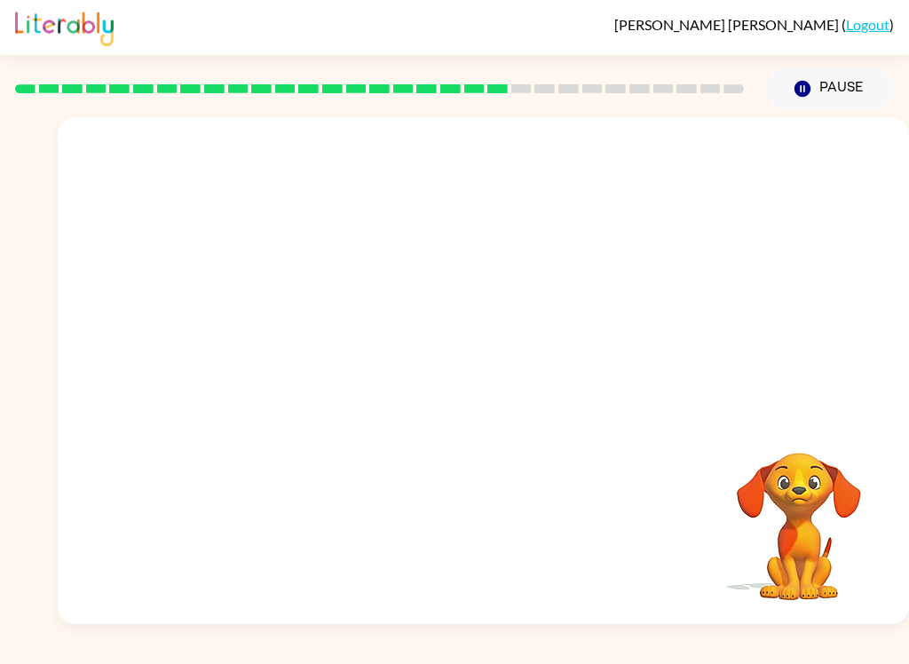
click at [321, 378] on video "Your browser must support playing .mp4 files to use Literably. Please try using…" at bounding box center [483, 266] width 851 height 298
click at [314, 372] on video "Your browser must support playing .mp4 files to use Literably. Please try using…" at bounding box center [483, 266] width 851 height 298
click at [720, 489] on video "Your browser must support playing .mp4 files to use Literably. Please try using…" at bounding box center [799, 514] width 178 height 178
click at [467, 367] on button "button" at bounding box center [484, 379] width 114 height 65
click at [466, 366] on div at bounding box center [484, 379] width 114 height 65
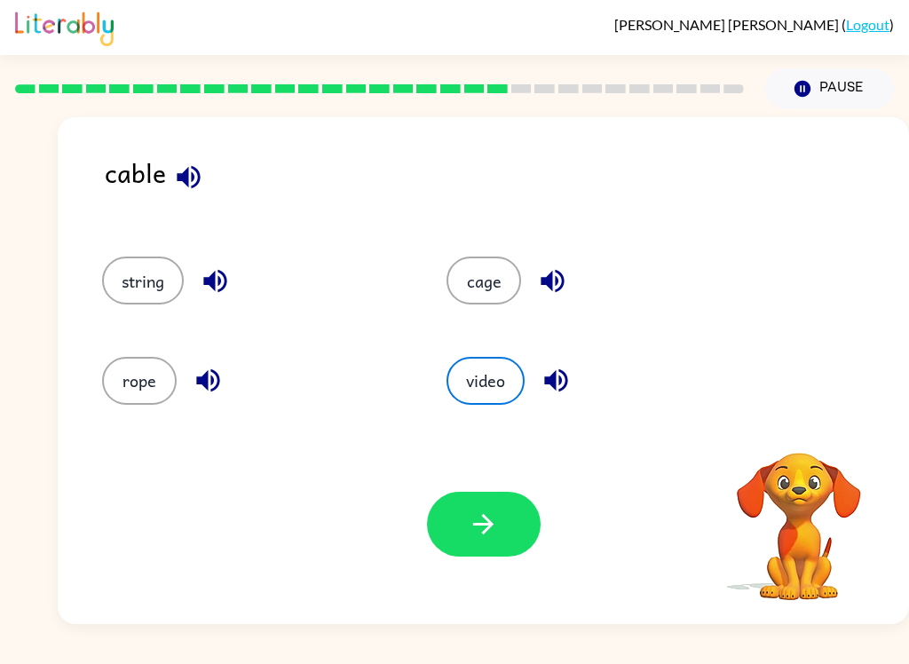
click at [202, 173] on icon "button" at bounding box center [188, 177] width 31 height 31
click at [189, 173] on icon "button" at bounding box center [188, 177] width 31 height 31
click at [146, 366] on button "rope" at bounding box center [139, 381] width 75 height 48
click at [136, 289] on button "string" at bounding box center [143, 281] width 82 height 48
click at [478, 523] on icon "button" at bounding box center [483, 524] width 31 height 31
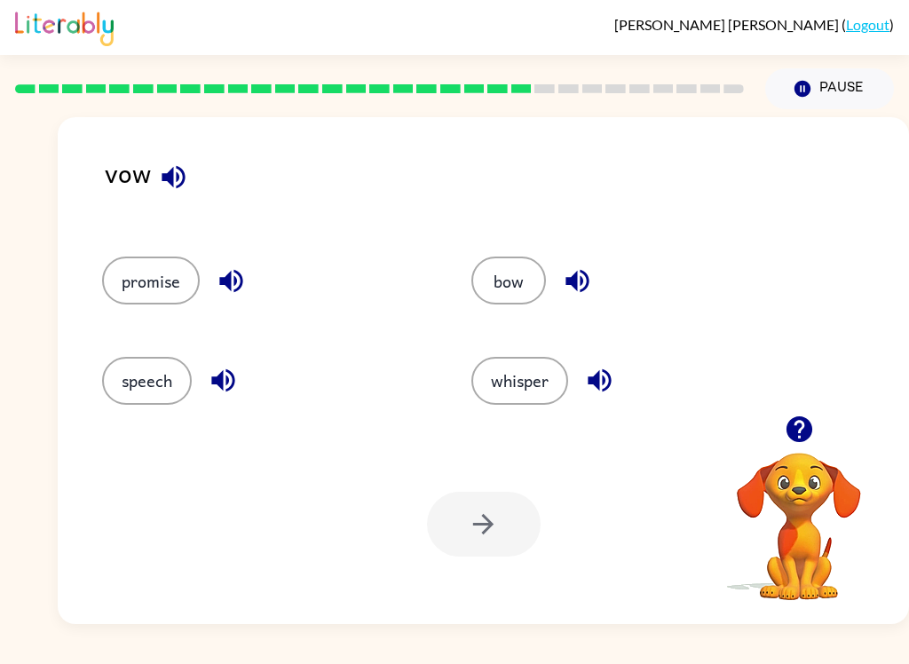
click at [116, 373] on button "speech" at bounding box center [147, 381] width 90 height 48
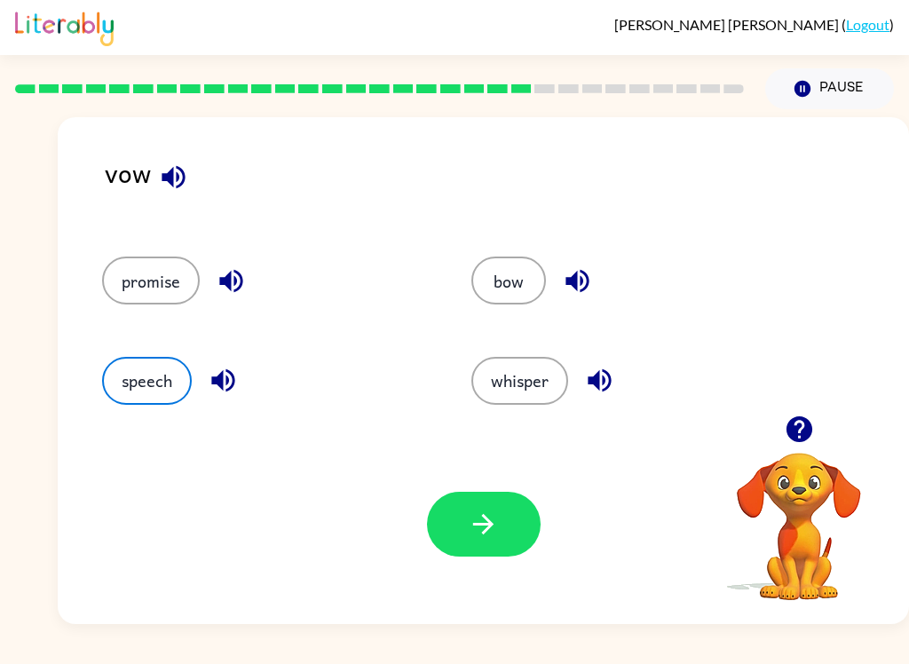
click at [161, 391] on button "speech" at bounding box center [147, 381] width 90 height 48
click at [508, 536] on button "button" at bounding box center [484, 524] width 114 height 65
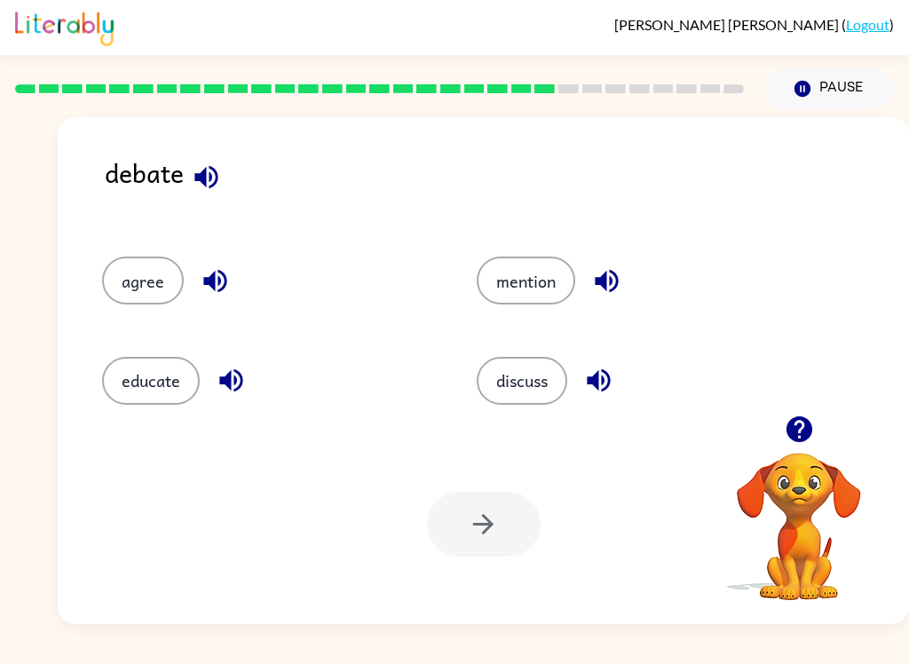
click at [530, 388] on button "discuss" at bounding box center [522, 381] width 91 height 48
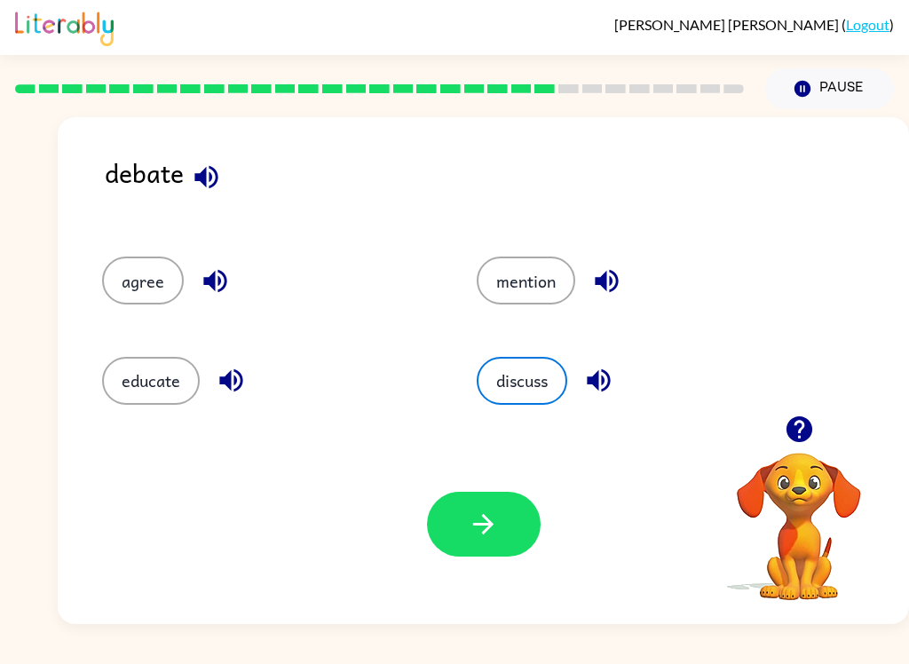
click at [505, 524] on button "button" at bounding box center [484, 524] width 114 height 65
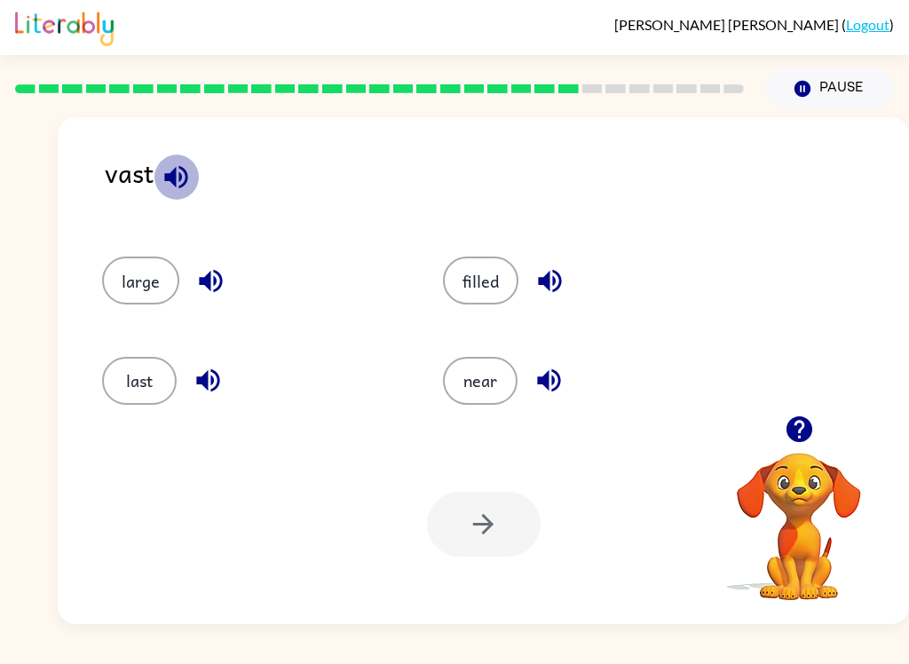
click at [188, 189] on icon "button" at bounding box center [176, 177] width 31 height 31
click at [181, 157] on button "button" at bounding box center [176, 176] width 45 height 45
click at [512, 270] on button "filled" at bounding box center [480, 281] width 75 height 48
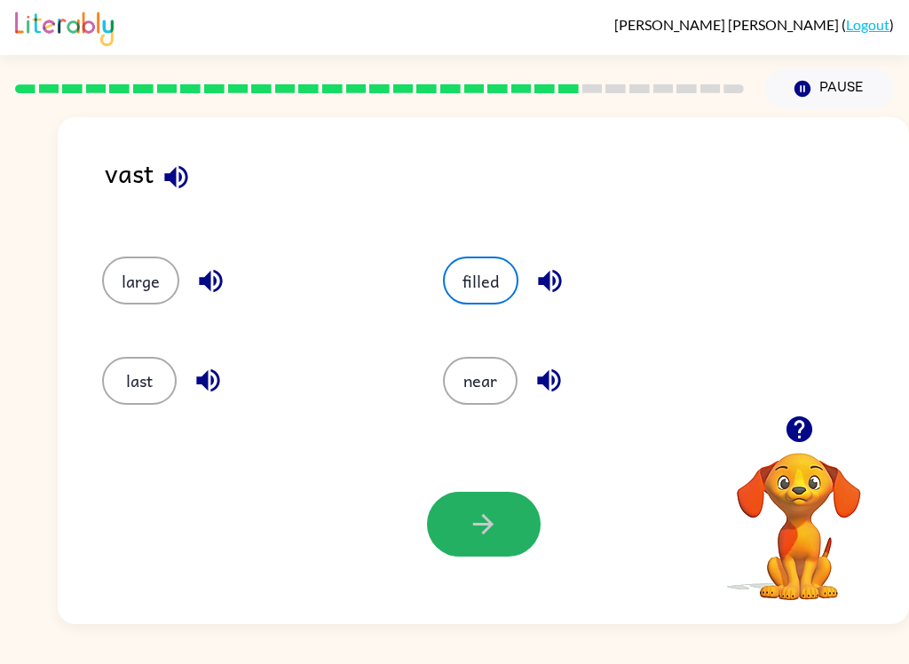
click at [511, 549] on button "button" at bounding box center [484, 524] width 114 height 65
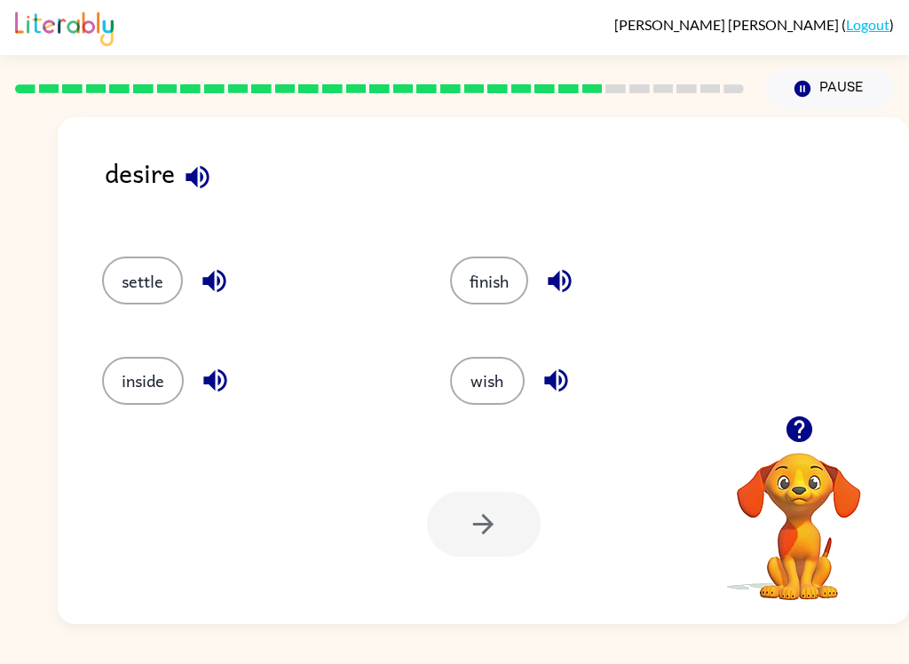
click at [494, 533] on div at bounding box center [484, 524] width 114 height 65
click at [486, 378] on button "wish" at bounding box center [487, 381] width 75 height 48
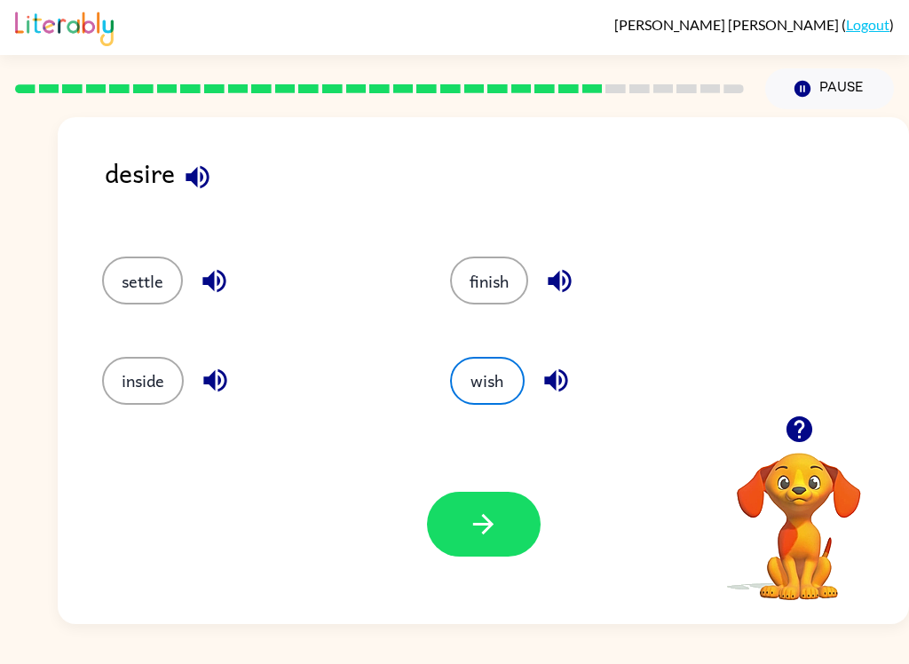
click at [493, 530] on icon "button" at bounding box center [483, 524] width 31 height 31
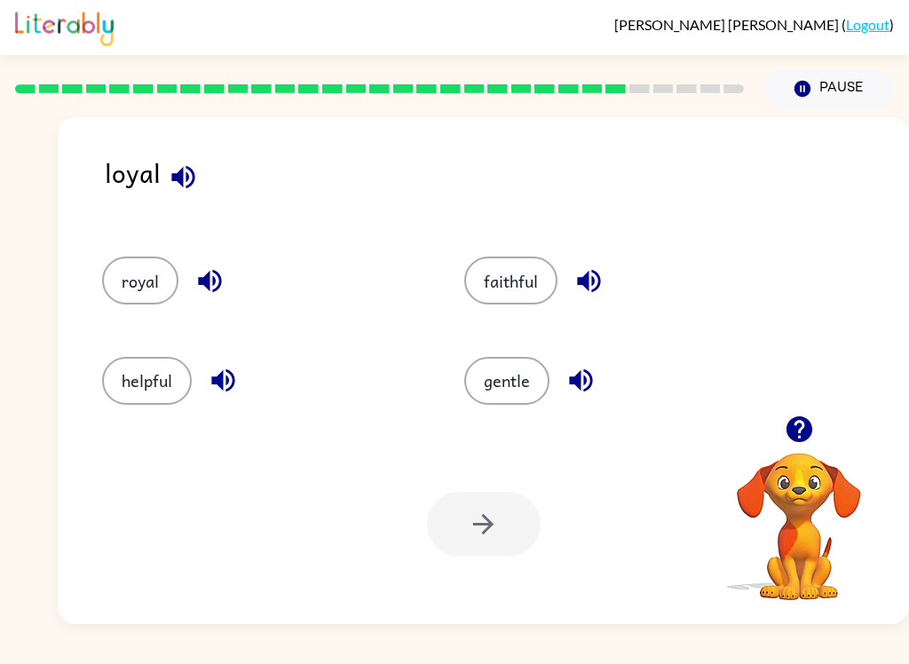
click at [121, 269] on button "royal" at bounding box center [140, 281] width 76 height 48
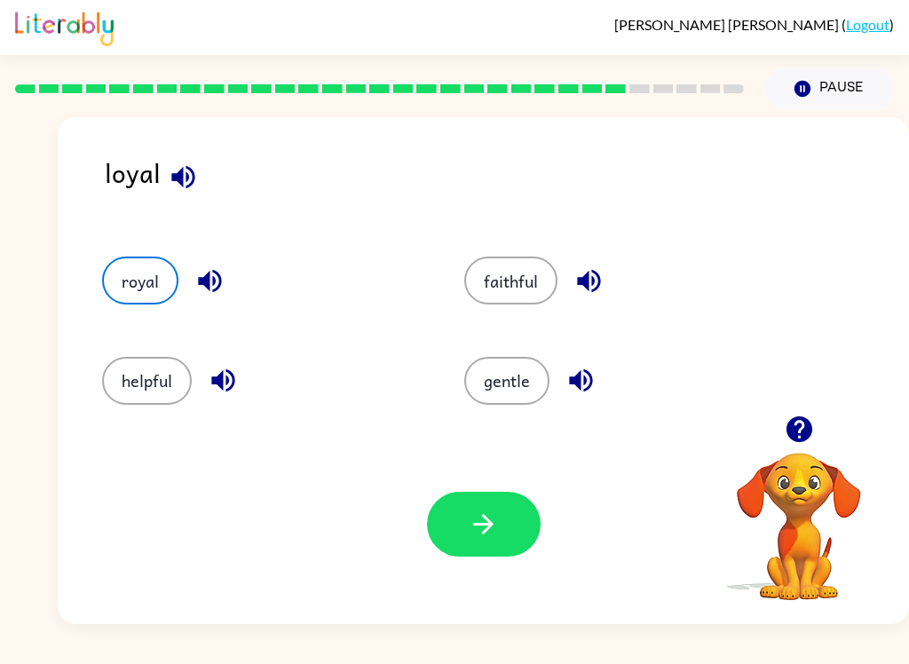
click at [122, 287] on button "royal" at bounding box center [140, 281] width 76 height 48
click at [501, 540] on button "button" at bounding box center [484, 524] width 114 height 65
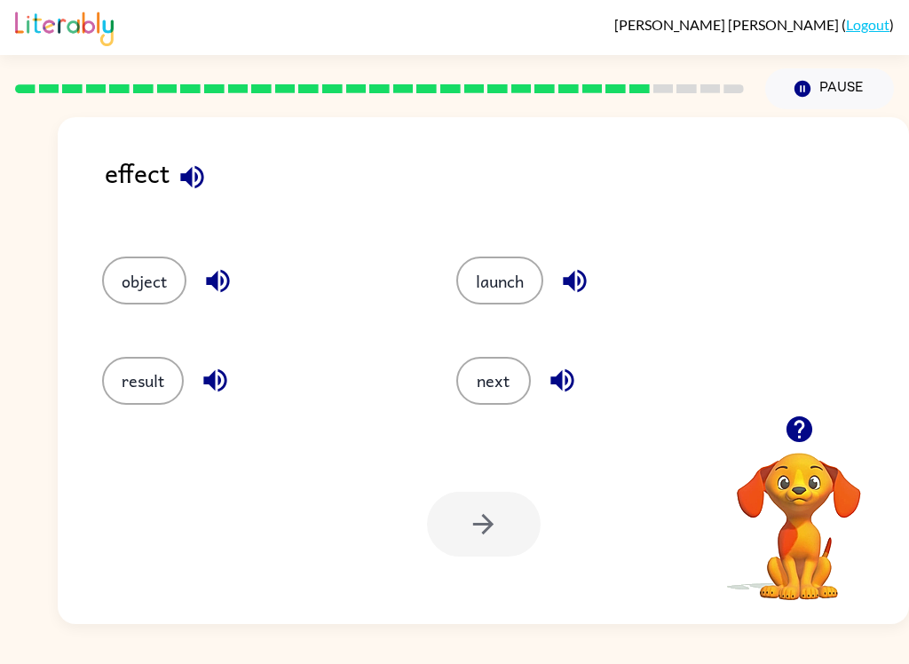
click at [129, 375] on button "result" at bounding box center [143, 381] width 82 height 48
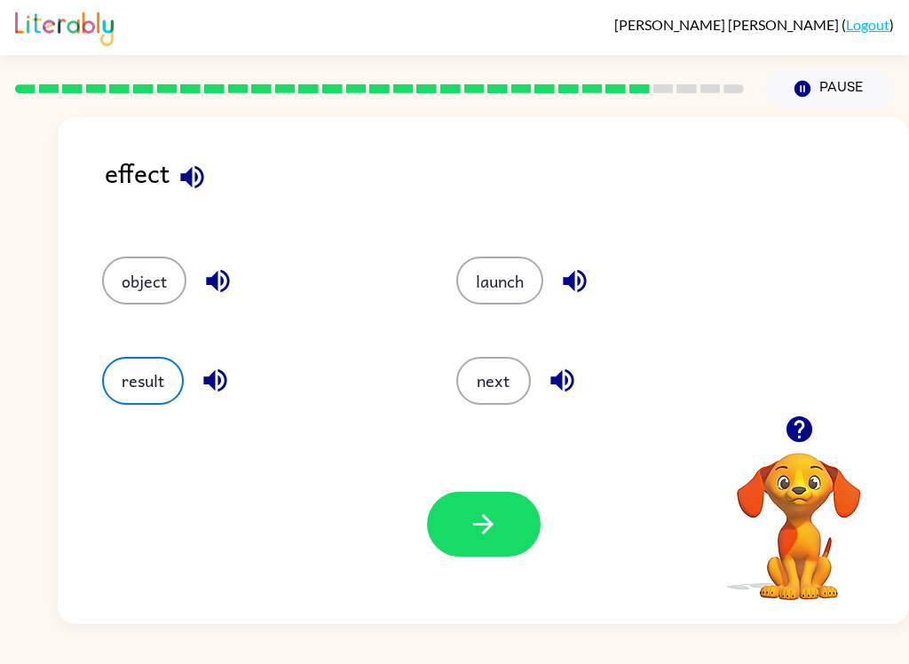
click at [474, 521] on icon "button" at bounding box center [483, 524] width 31 height 31
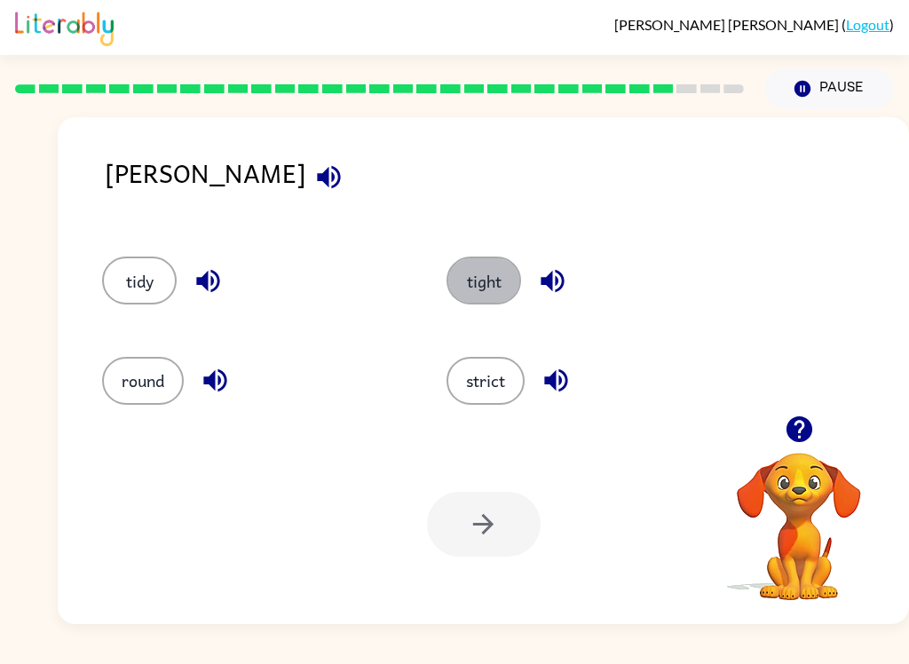
click at [491, 271] on button "tight" at bounding box center [483, 281] width 75 height 48
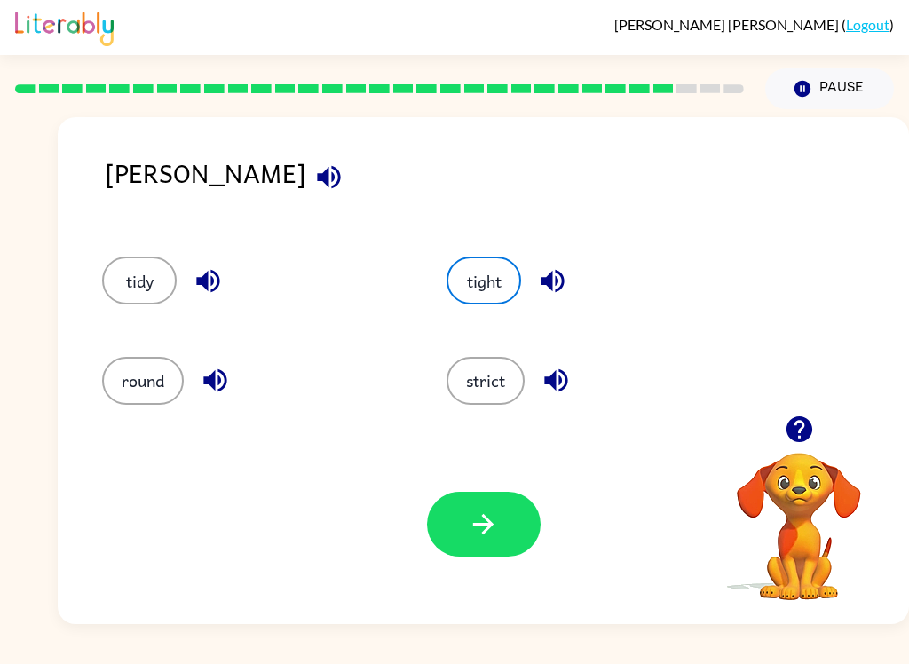
click at [470, 548] on button "button" at bounding box center [484, 524] width 114 height 65
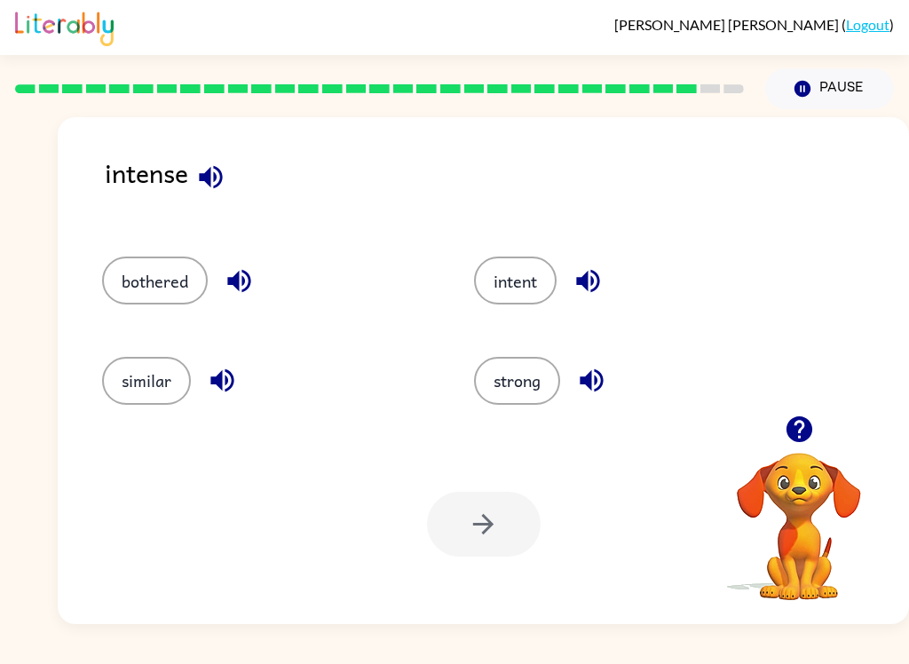
click at [130, 272] on button "bothered" at bounding box center [155, 281] width 106 height 48
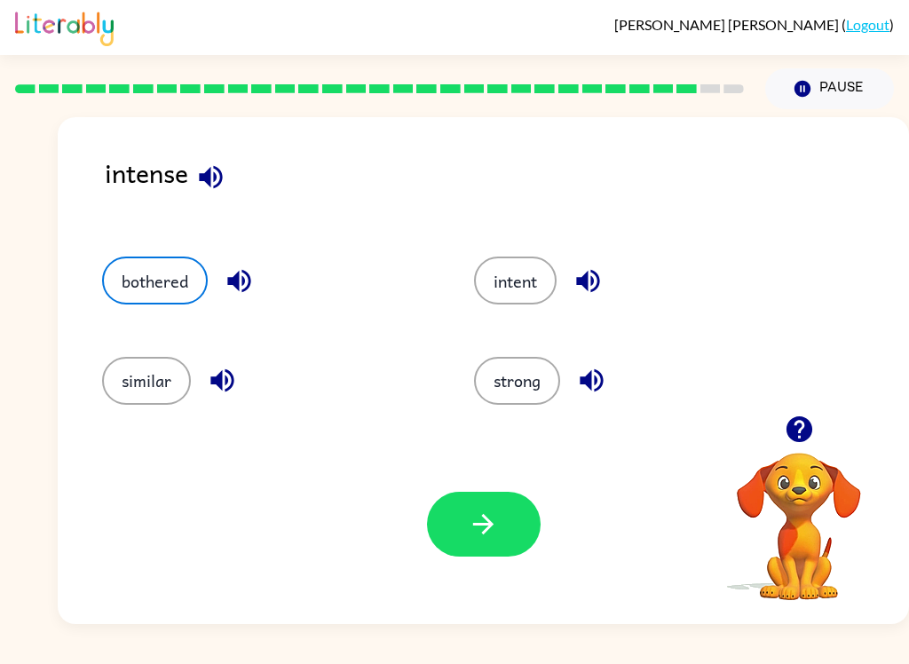
click at [494, 515] on icon "button" at bounding box center [483, 524] width 31 height 31
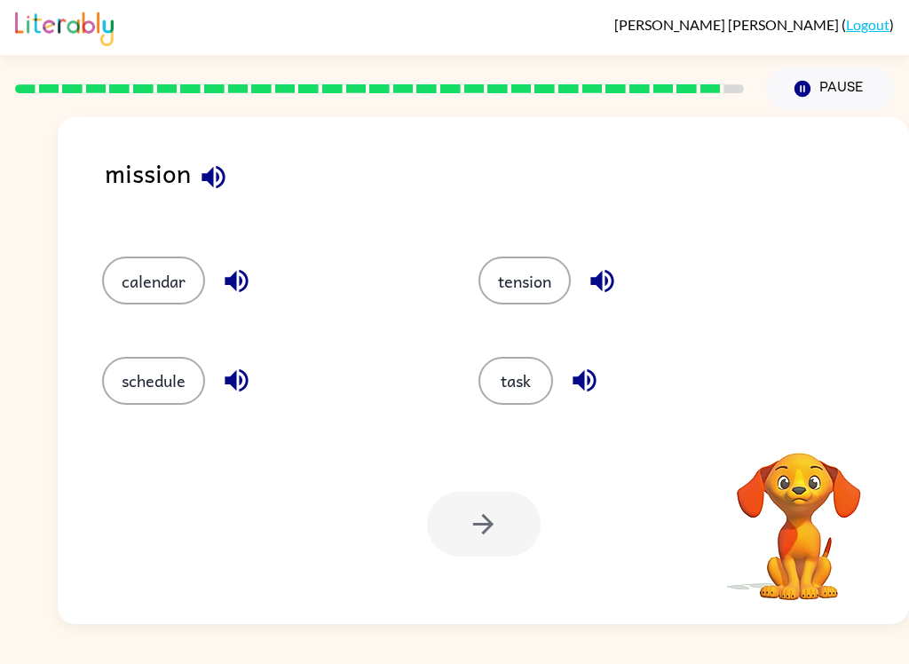
click at [522, 368] on button "task" at bounding box center [515, 381] width 75 height 48
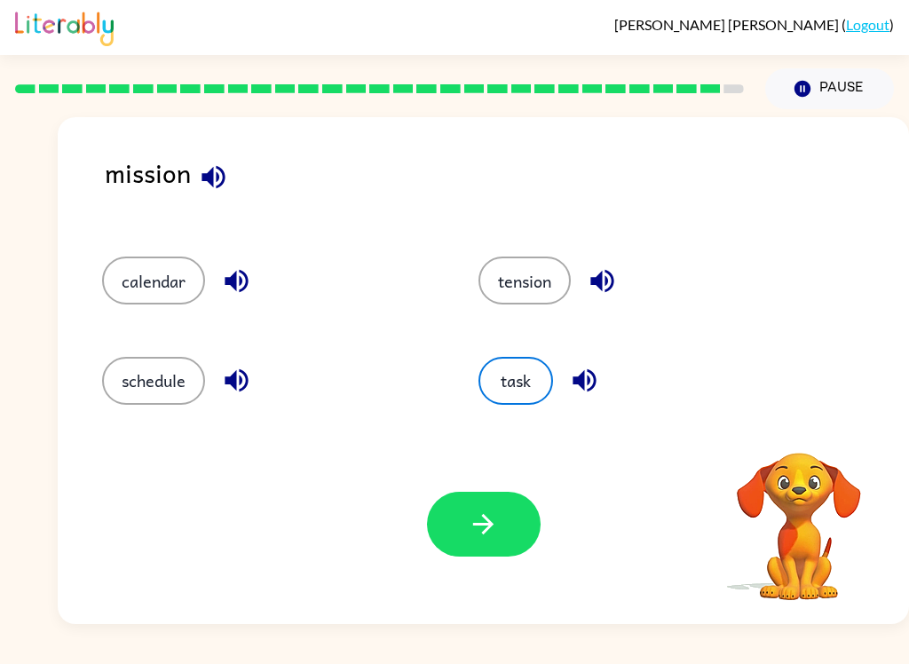
click at [472, 540] on icon "button" at bounding box center [483, 524] width 31 height 31
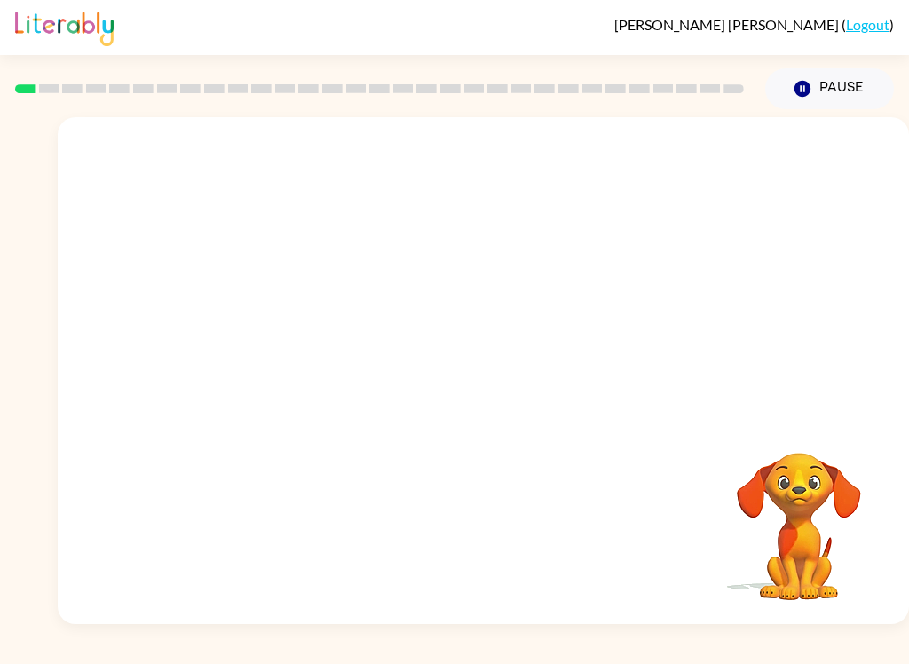
click at [807, 101] on button "Pause Pause" at bounding box center [829, 88] width 129 height 41
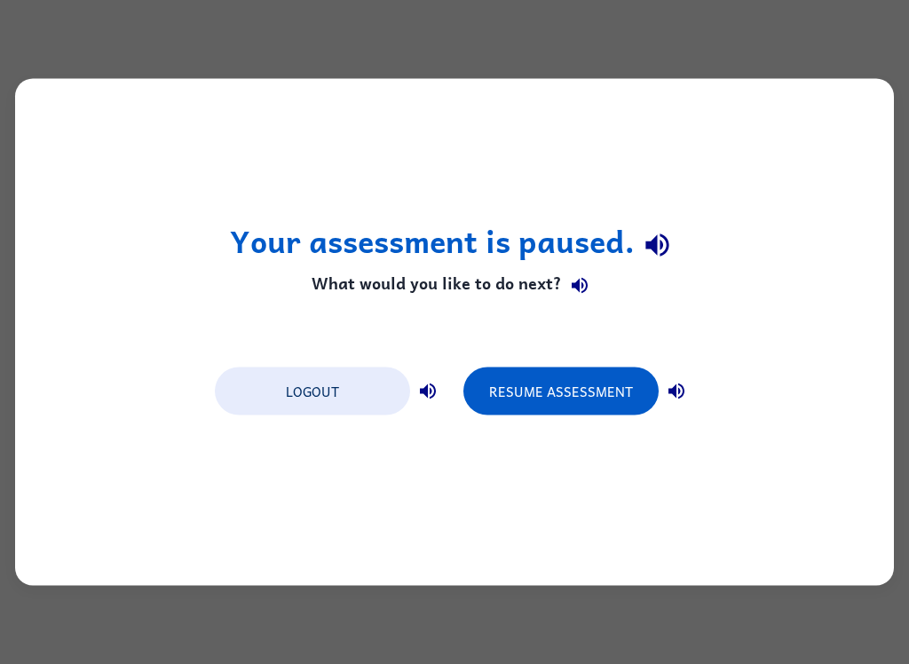
click at [604, 411] on button "Resume Assessment" at bounding box center [560, 391] width 195 height 48
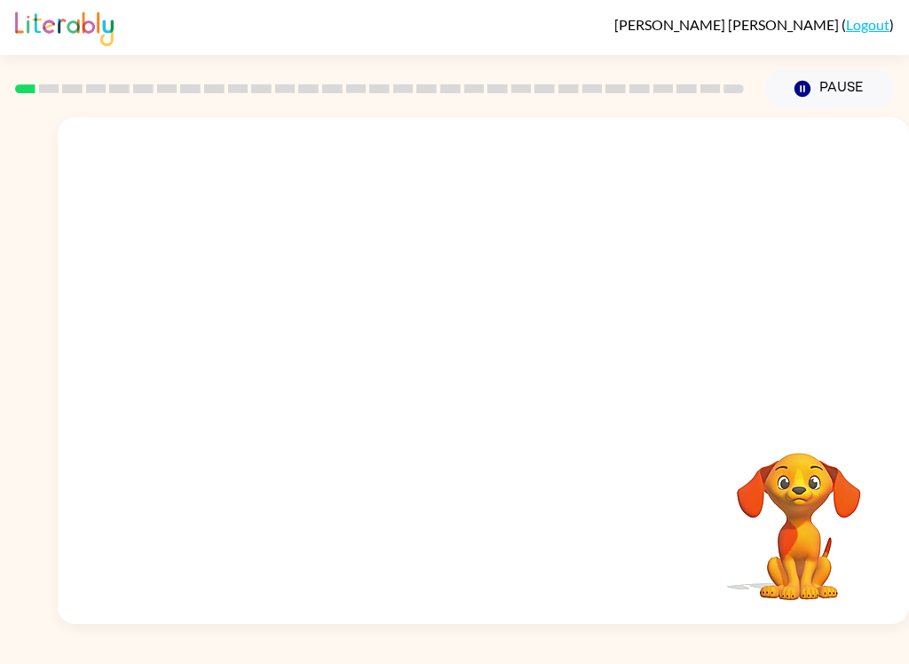
click at [865, 33] on link "Logout" at bounding box center [867, 24] width 43 height 17
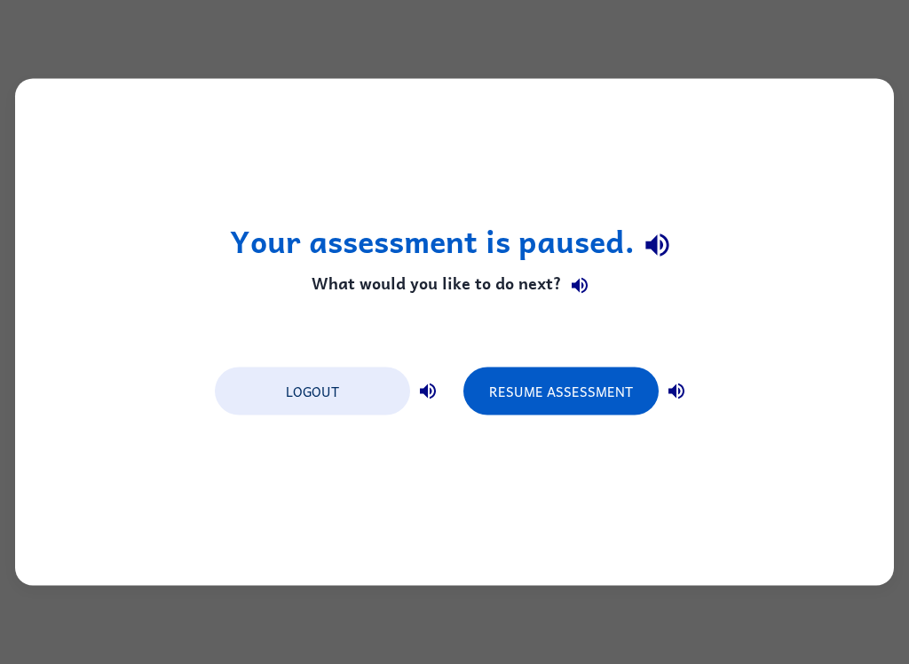
click at [290, 378] on button "Logout" at bounding box center [312, 391] width 195 height 48
